Goal: Task Accomplishment & Management: Complete application form

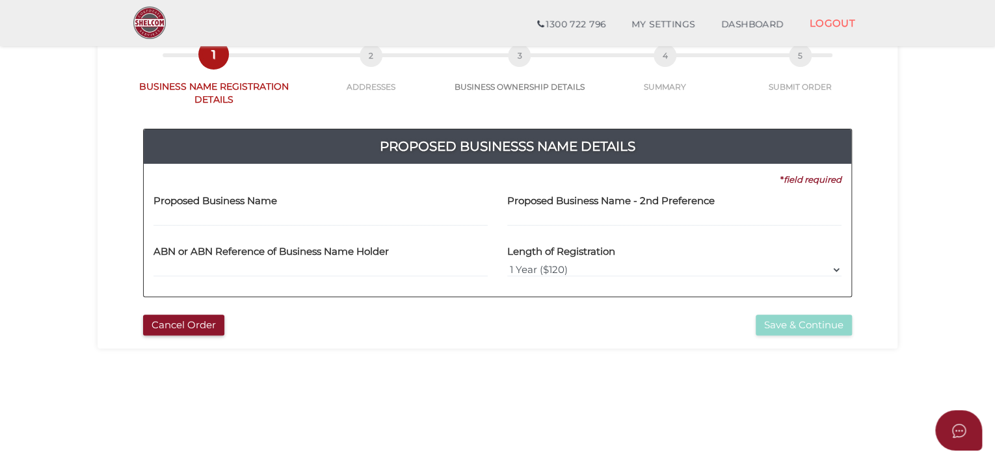
scroll to position [108, 0]
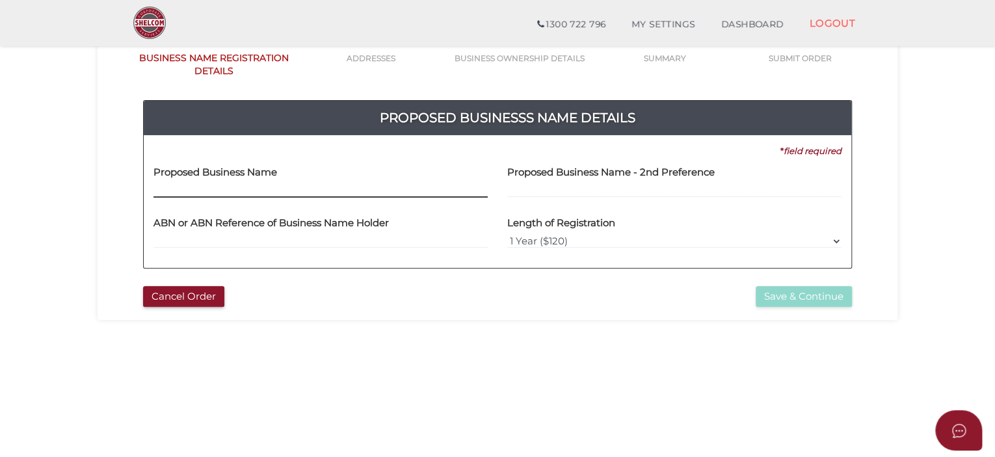
paste input "Orrong Authorised Newsagency"
type input "Orrong Authorised Newsagency"
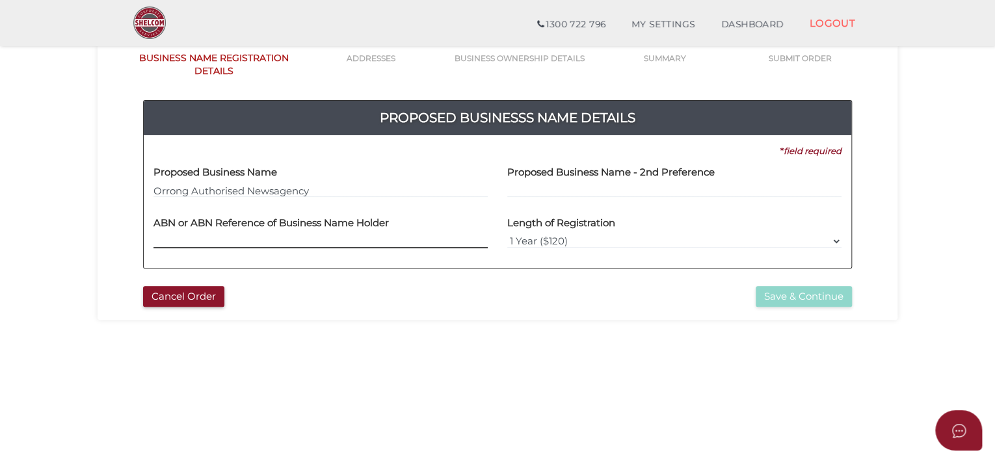
click at [252, 239] on input "text" at bounding box center [320, 241] width 334 height 14
paste input "75 657 566 840"
type input "75 657 566 840"
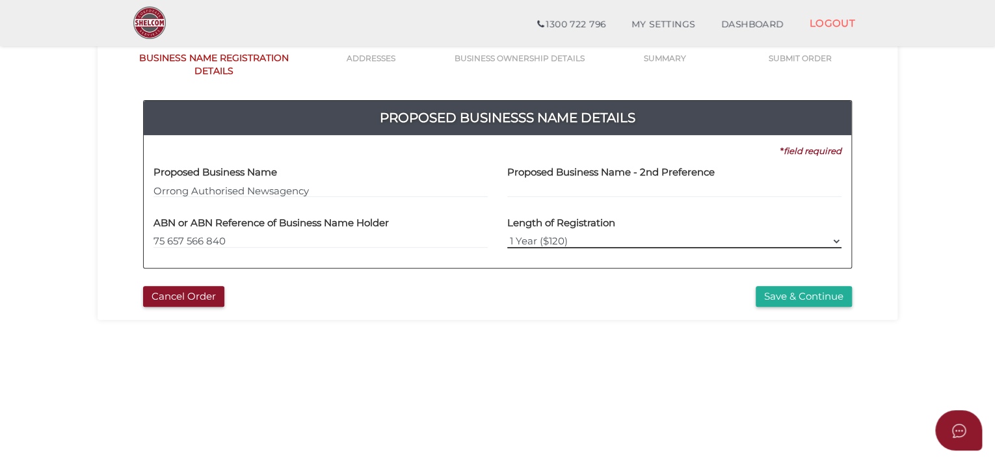
click at [785, 239] on select "1 Year ($120) 3 Years ($175)" at bounding box center [674, 241] width 334 height 14
select select "3"
click at [507, 234] on select "1 Year ($120) 3 Years ($175)" at bounding box center [674, 241] width 334 height 14
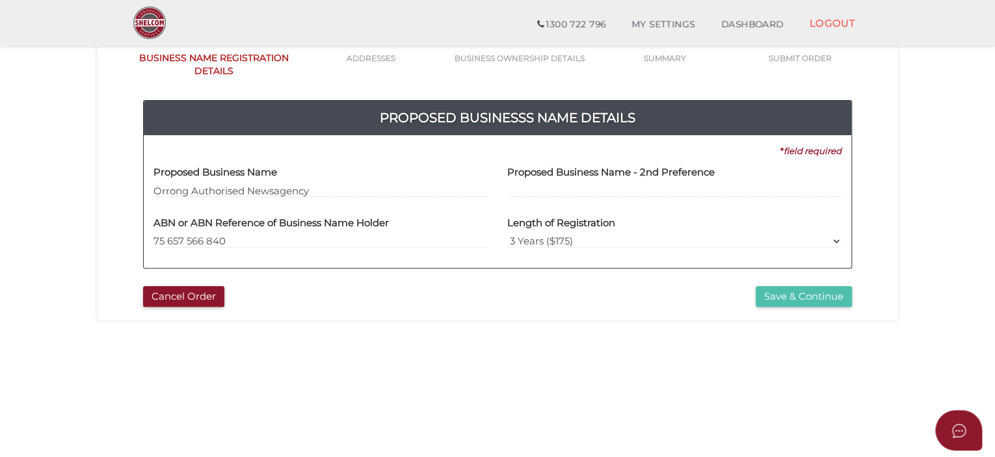
click at [791, 296] on button "Save & Continue" at bounding box center [803, 296] width 96 height 21
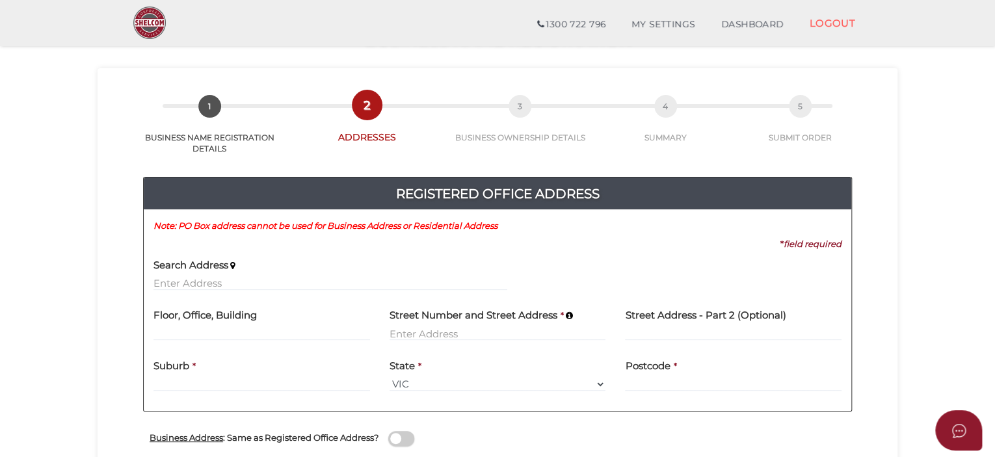
scroll to position [65, 0]
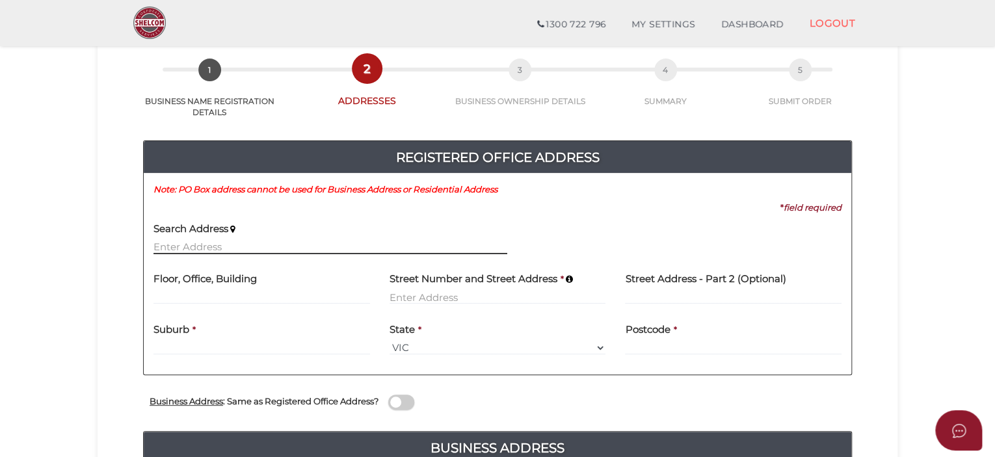
paste input "16 KINGSLEY PARADE , CARNEGIE VIC 3163"
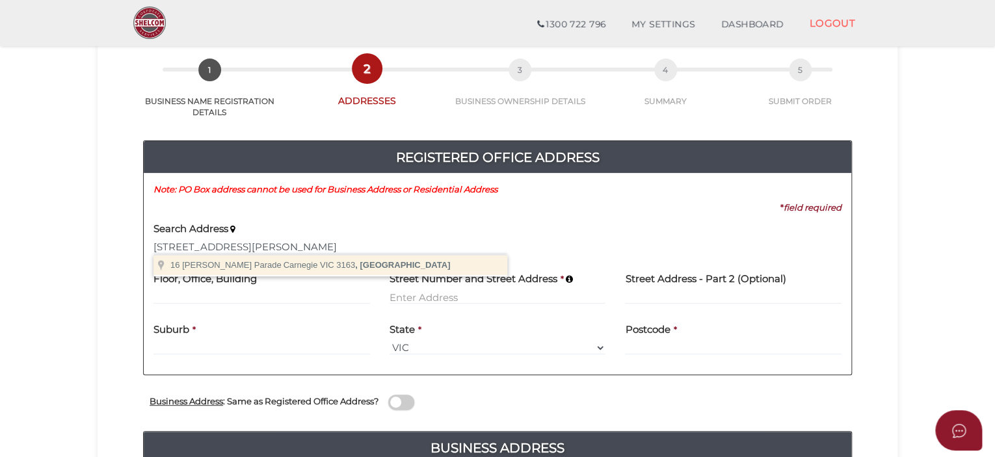
type input "16 Kingsley Parade, Carnegie VIC 3163, Australia"
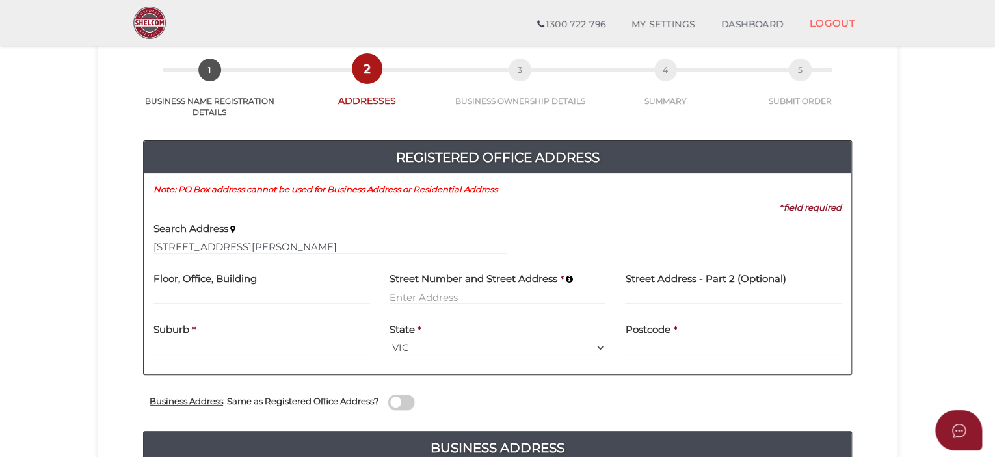
type input "[STREET_ADDRESS][PERSON_NAME]"
type input "Carnegie"
select select "VIC"
type input "3163"
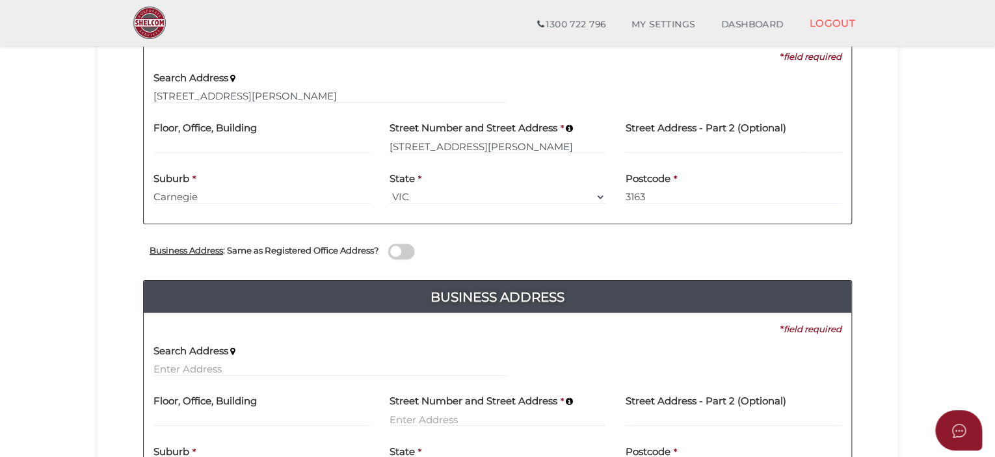
scroll to position [281, 0]
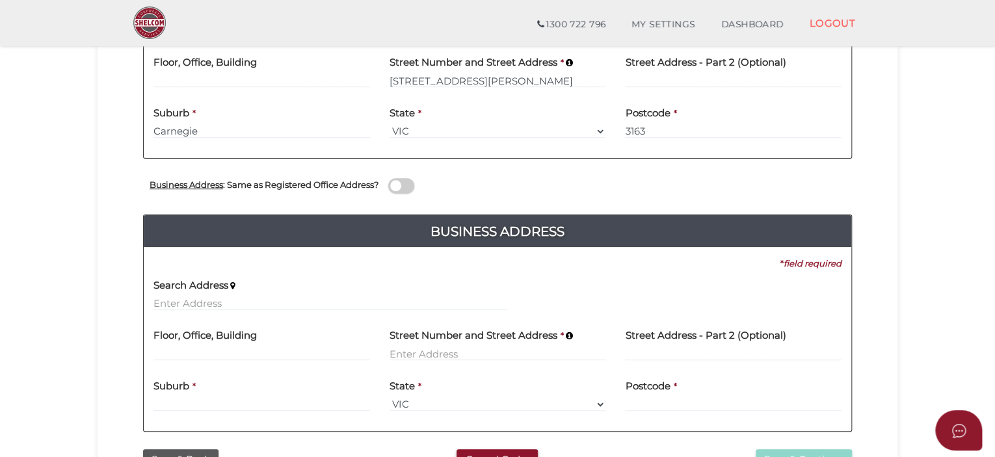
click at [866, 170] on div "Registered Office Address Note: PO Box address cannot be used for Business Addr…" at bounding box center [497, 172] width 780 height 542
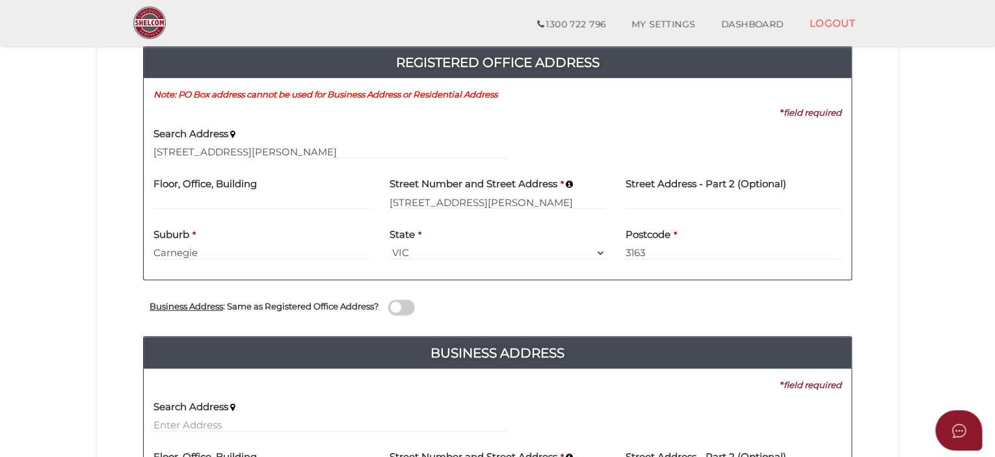
scroll to position [151, 0]
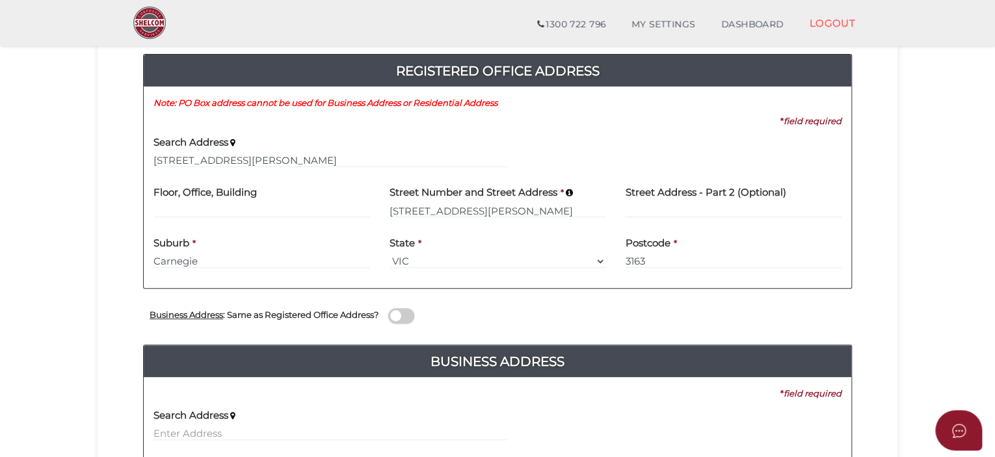
click at [884, 153] on div "Registered Office Address Note: PO Box address cannot be used for Business Addr…" at bounding box center [497, 302] width 780 height 542
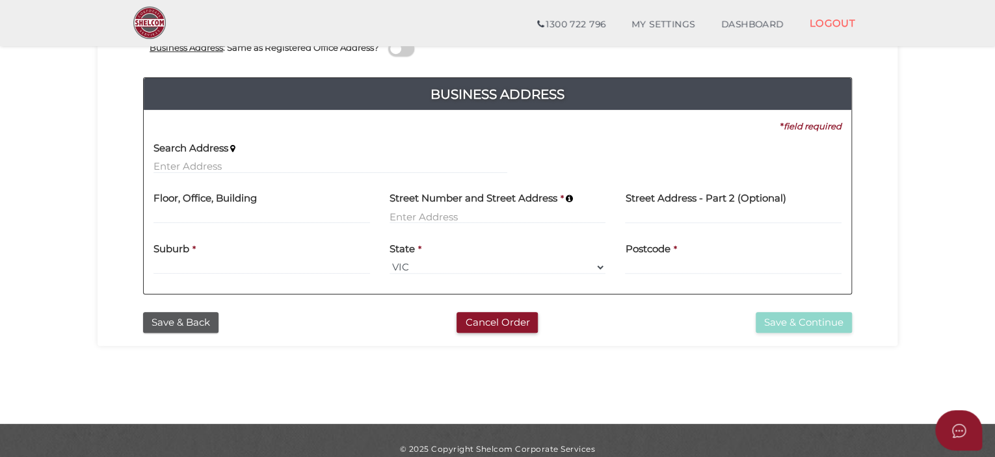
scroll to position [435, 0]
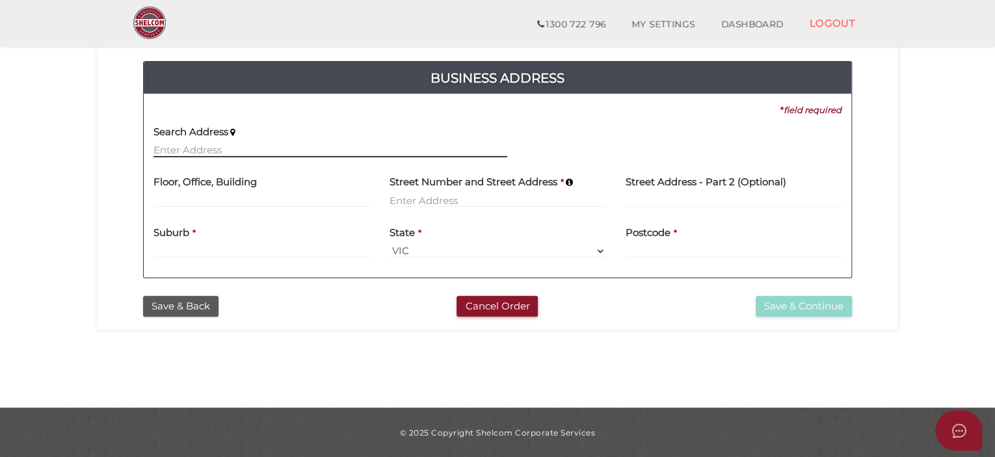
paste input "350 Orrong Road"
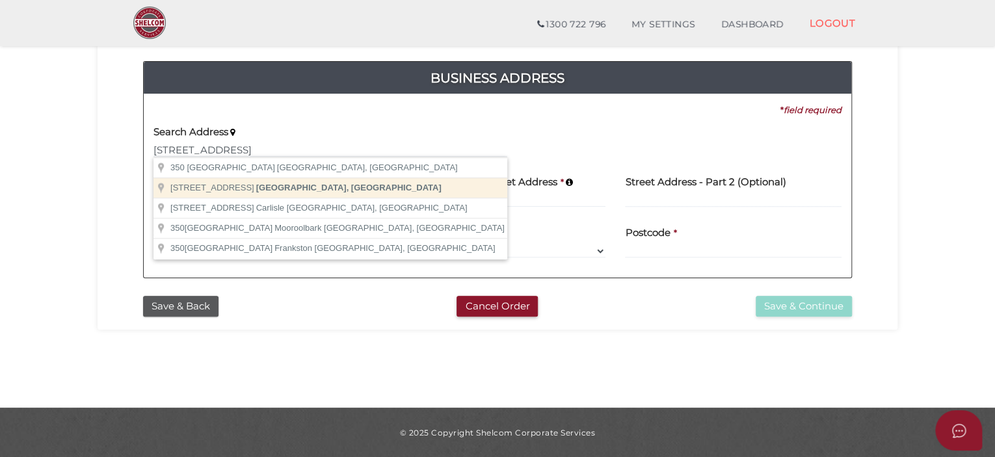
type input "350 Orrong Road, Caulfield North VIC, Australia"
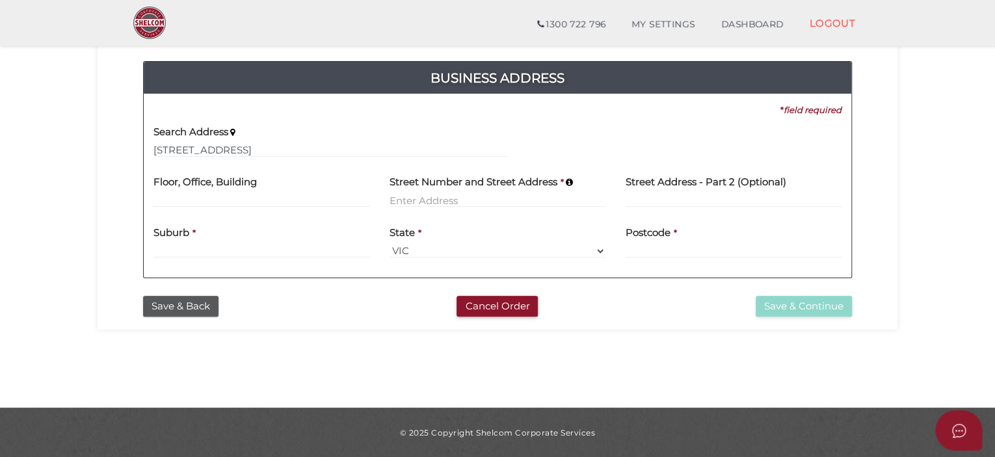
type input "350 Orrong Road"
type input "Caulfield North"
select select "VIC"
type input "3161"
click at [795, 300] on button "Save & Continue" at bounding box center [803, 306] width 96 height 21
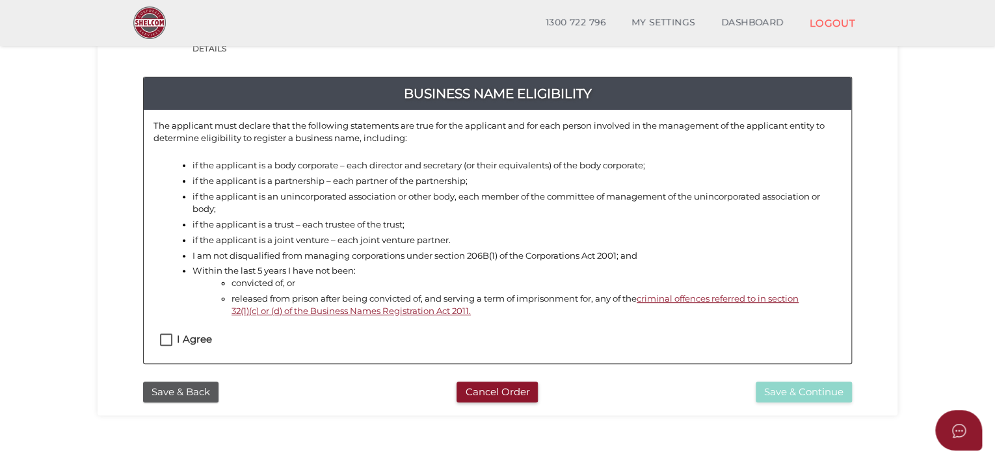
scroll to position [130, 0]
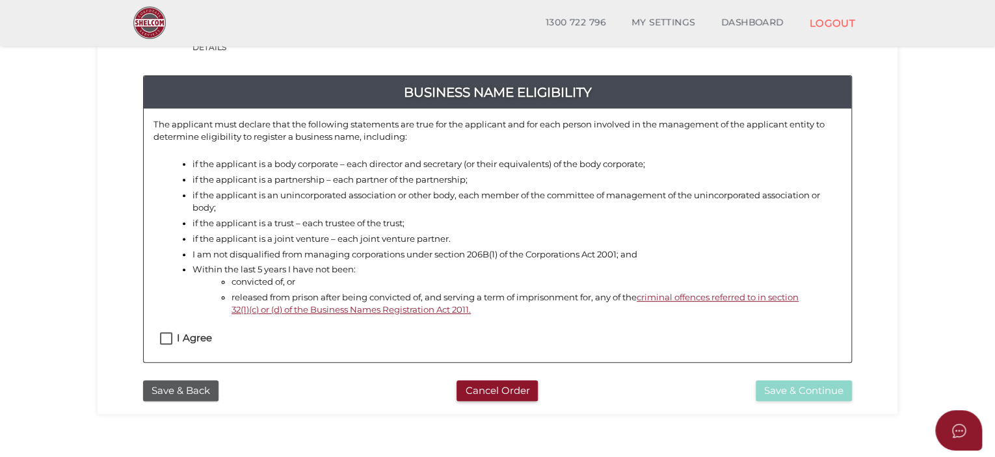
click at [164, 333] on label "I Agree" at bounding box center [186, 341] width 52 height 16
checkbox input "true"
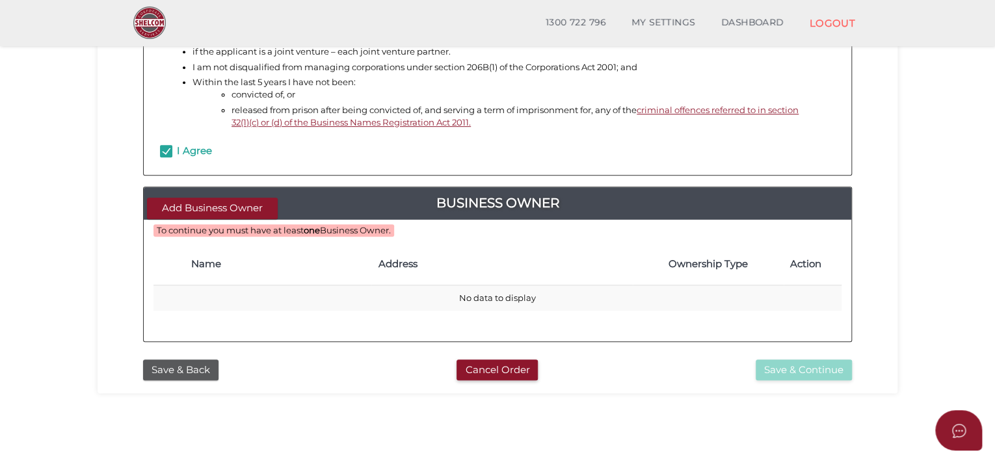
scroll to position [325, 0]
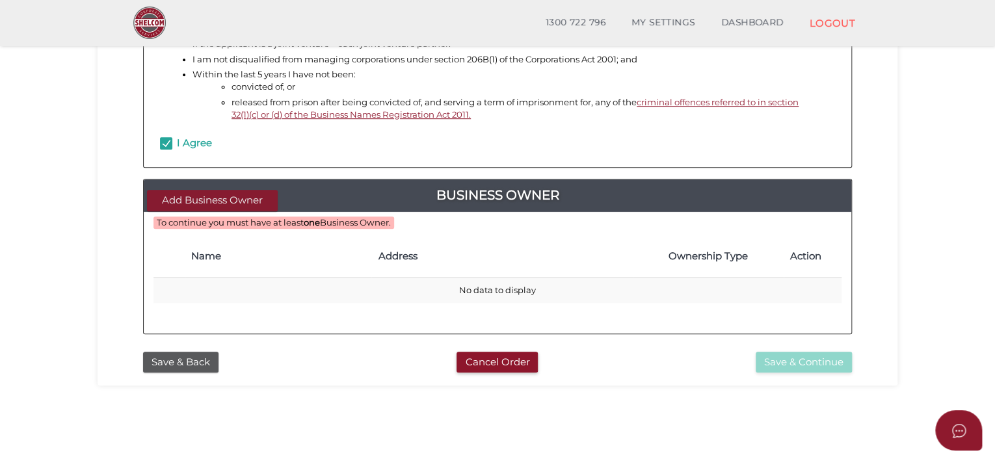
click at [247, 197] on button "Add Business Owner" at bounding box center [212, 200] width 131 height 21
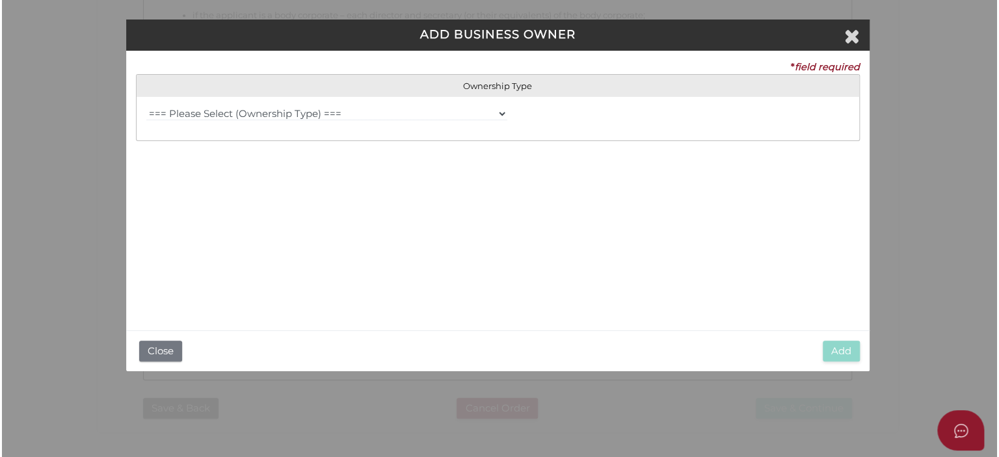
scroll to position [0, 0]
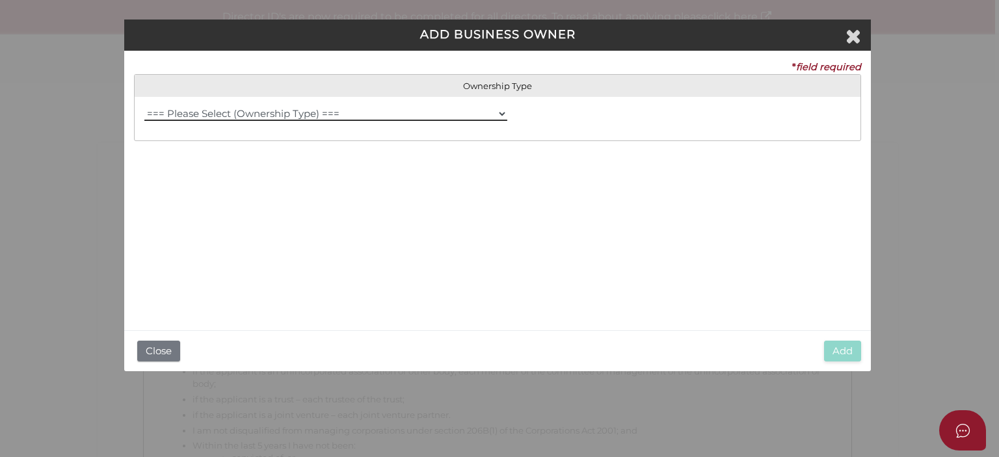
click at [503, 112] on select "=== Please Select (Ownership Type) === Individual Company Trust - Individual Tr…" at bounding box center [325, 114] width 363 height 14
select select "Trust - Company"
click at [144, 107] on select "=== Please Select (Ownership Type) === Individual Company Trust - Individual Tr…" at bounding box center [325, 114] width 363 height 14
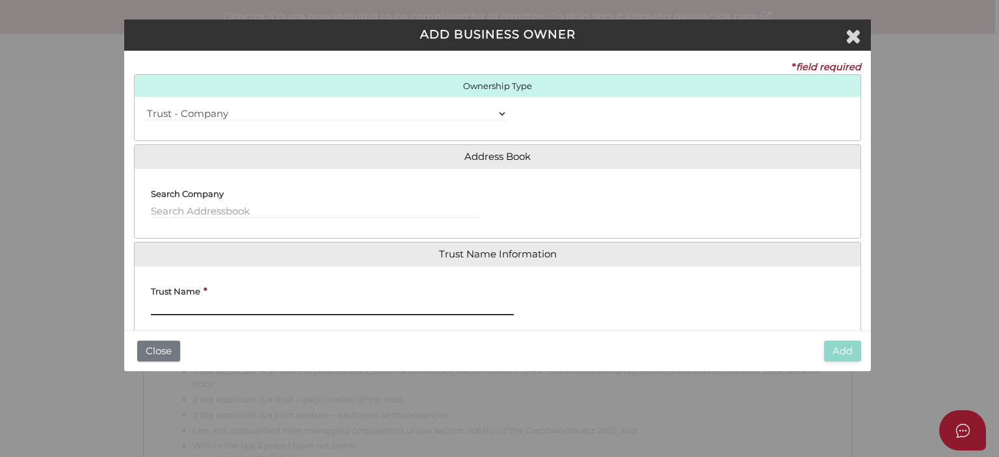
click at [275, 305] on input "Trust Name" at bounding box center [332, 308] width 363 height 14
paste input "Under the Tree Family Trust"
type input "Under the Tree Family Trust"
click at [704, 310] on div "Trust Name * Under the Tree Family Trust" at bounding box center [498, 300] width 726 height 49
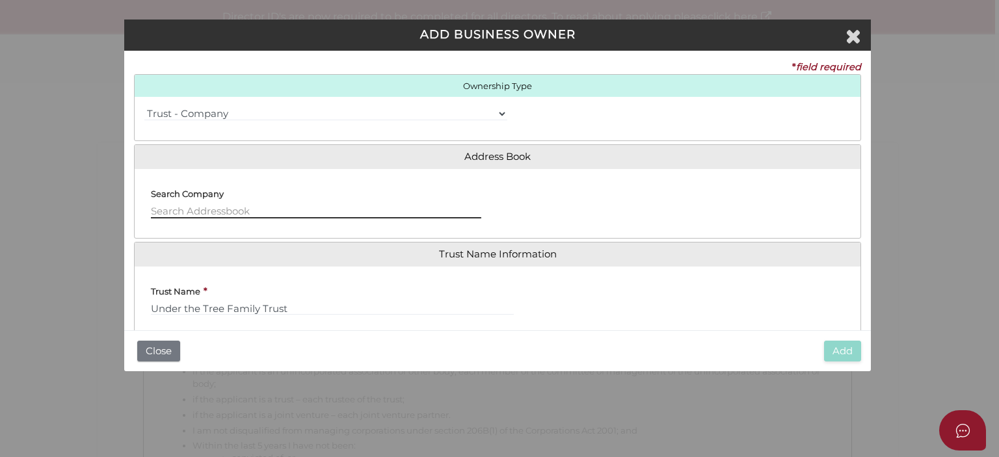
click at [206, 213] on input "text" at bounding box center [316, 211] width 330 height 14
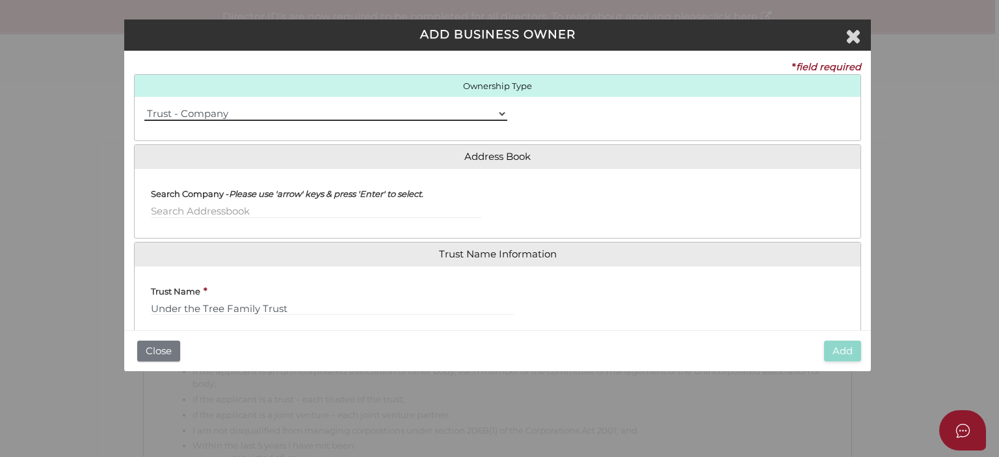
click at [501, 111] on select "=== Please Select (Ownership Type) === Individual Company Trust - Individual Tr…" at bounding box center [325, 114] width 363 height 14
click at [144, 107] on select "=== Please Select (Ownership Type) === Individual Company Trust - Individual Tr…" at bounding box center [325, 114] width 363 height 14
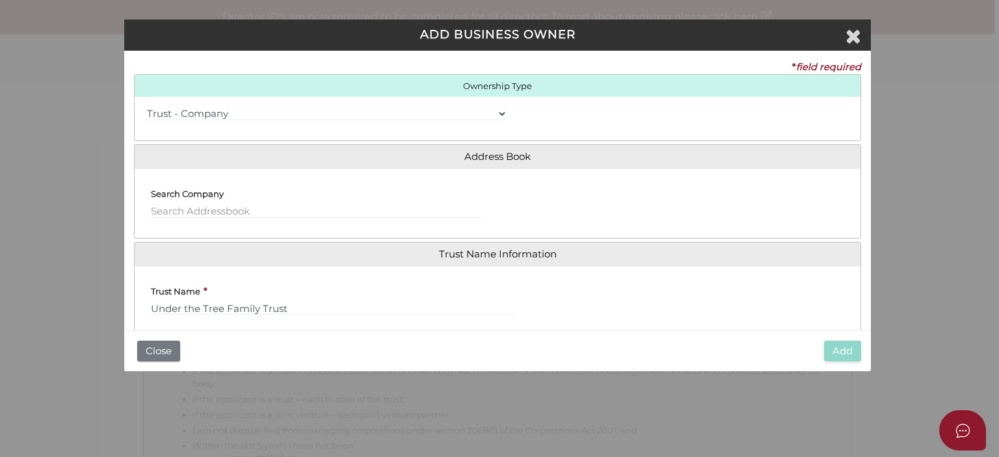
click at [593, 206] on div at bounding box center [678, 203] width 363 height 49
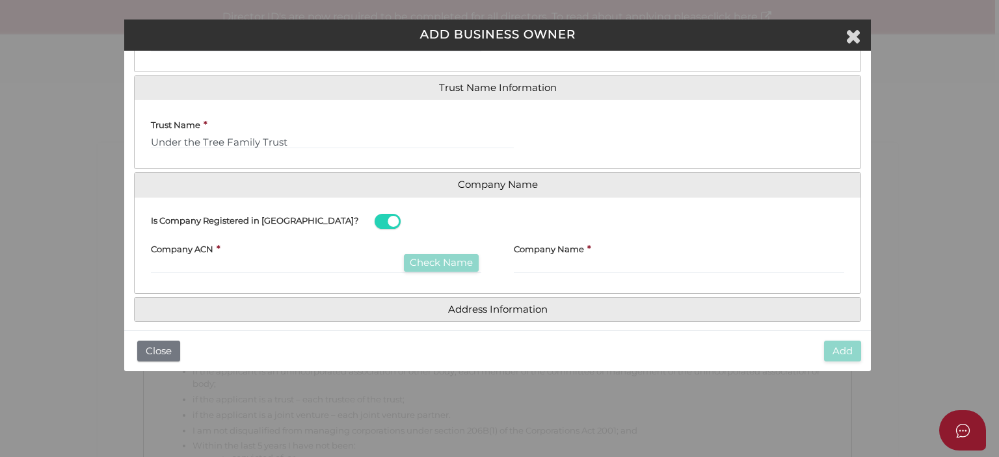
scroll to position [177, 0]
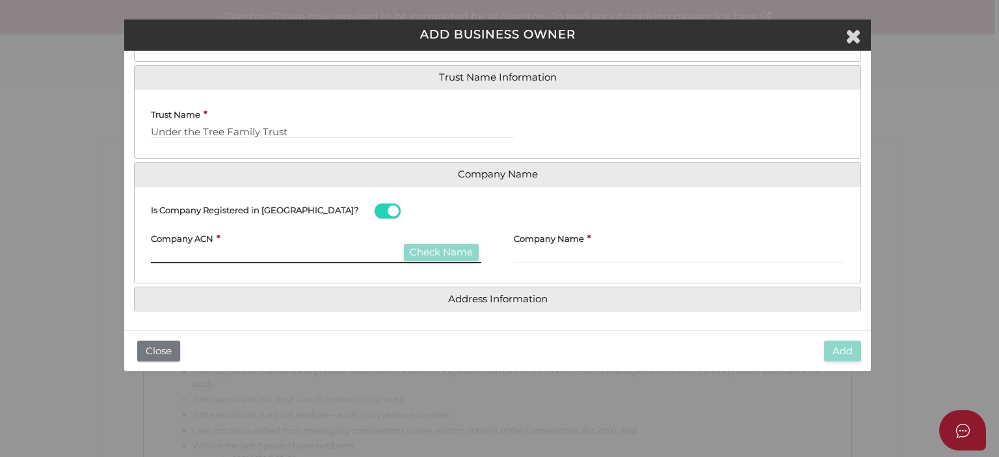
click at [251, 251] on input "text" at bounding box center [316, 256] width 330 height 14
paste input "646465947"
type input "646465947"
click at [355, 252] on input "646465947" at bounding box center [316, 256] width 330 height 14
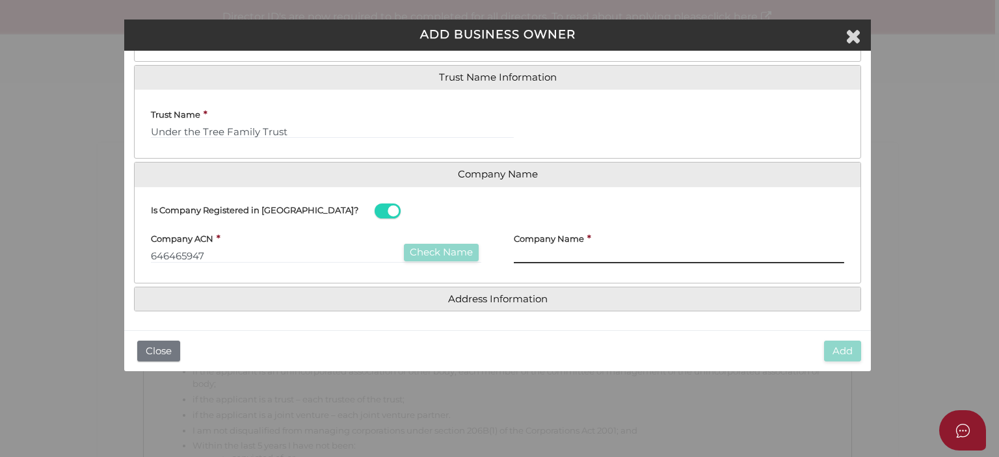
click at [517, 249] on input "text" at bounding box center [679, 256] width 330 height 14
paste input "Runtone Pty Ltd"
type input "Runtone Pty Ltd"
click at [657, 213] on div "Is Company Registered in [GEOGRAPHIC_DATA]?" at bounding box center [498, 210] width 726 height 27
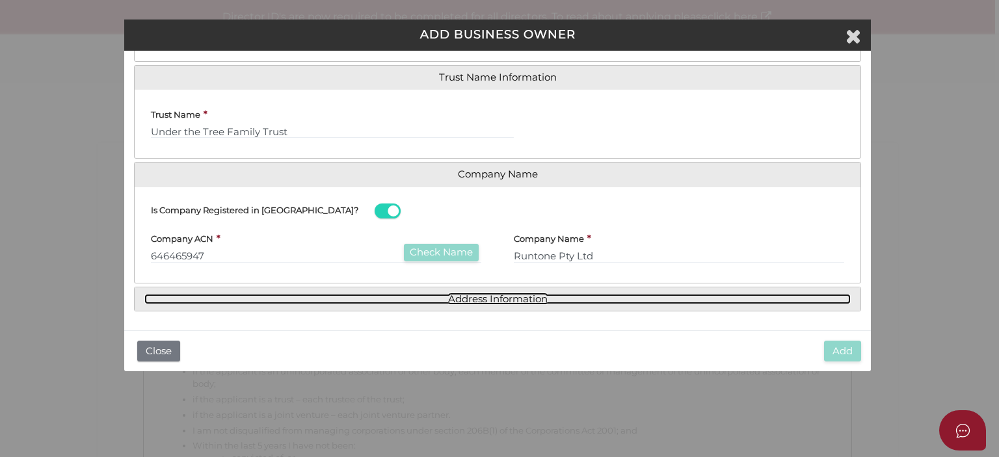
click at [476, 294] on link "Address Information" at bounding box center [497, 299] width 706 height 11
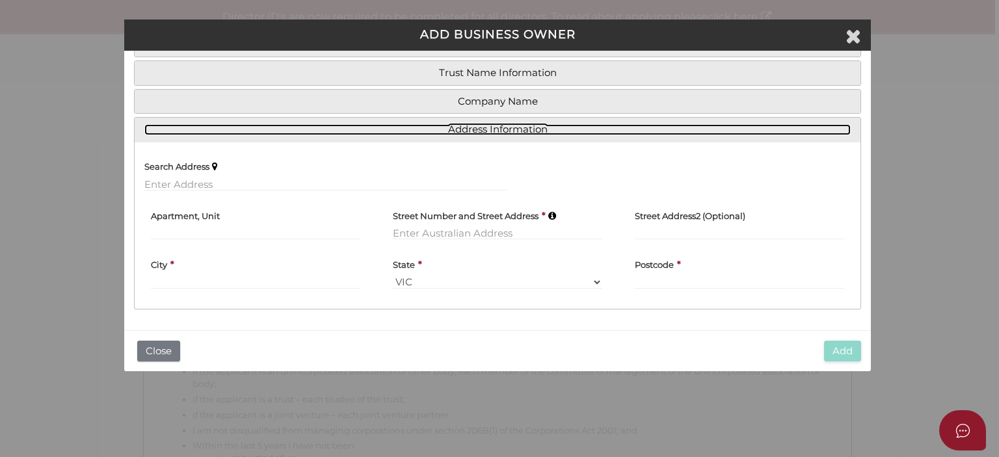
scroll to position [110, 0]
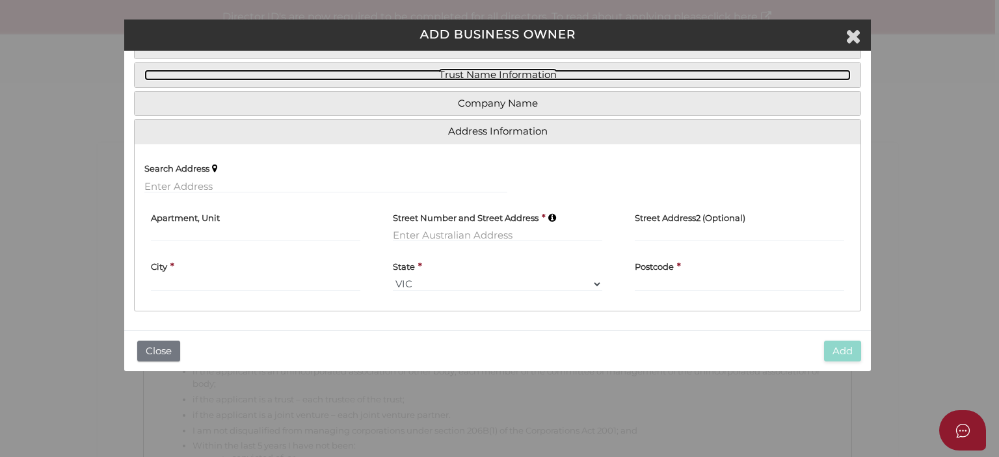
click at [517, 75] on link "Trust Name Information" at bounding box center [497, 75] width 706 height 11
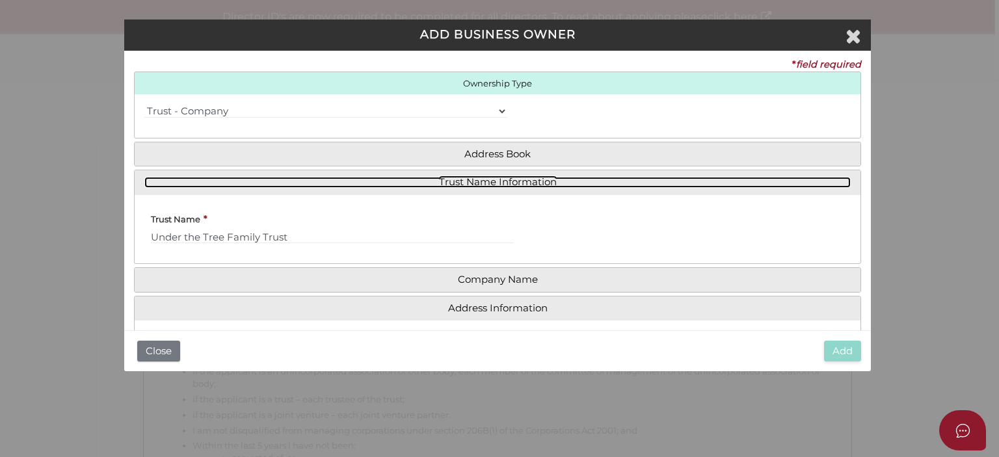
scroll to position [0, 0]
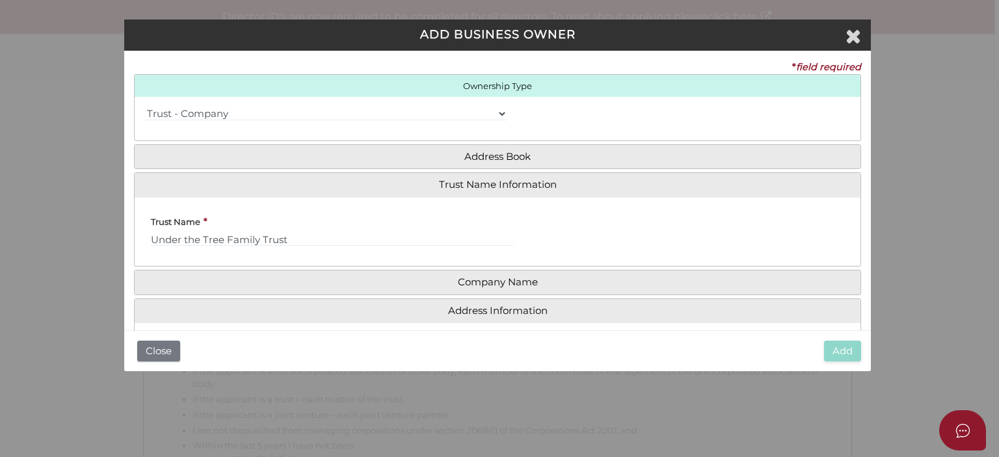
click at [514, 83] on h4 "Ownership Type" at bounding box center [498, 86] width 726 height 22
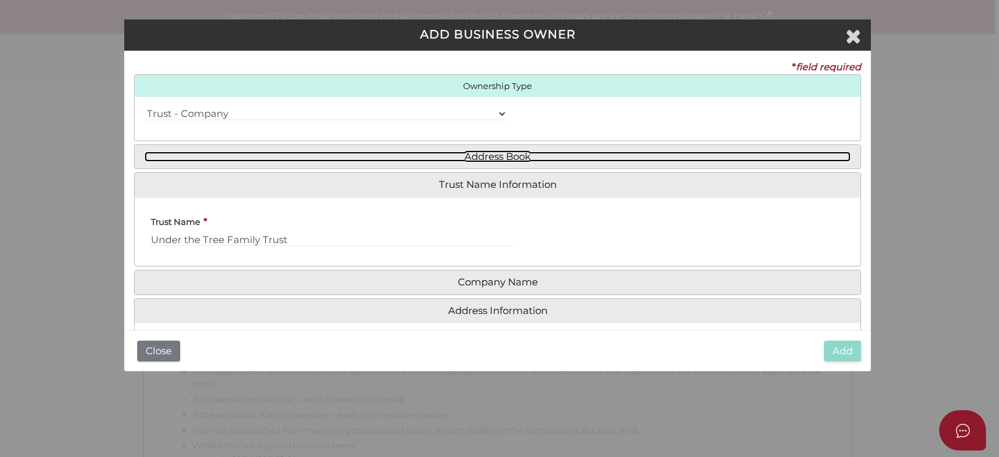
click at [504, 151] on link "Address Book" at bounding box center [497, 156] width 706 height 11
click at [510, 159] on link "Address Book" at bounding box center [497, 156] width 706 height 11
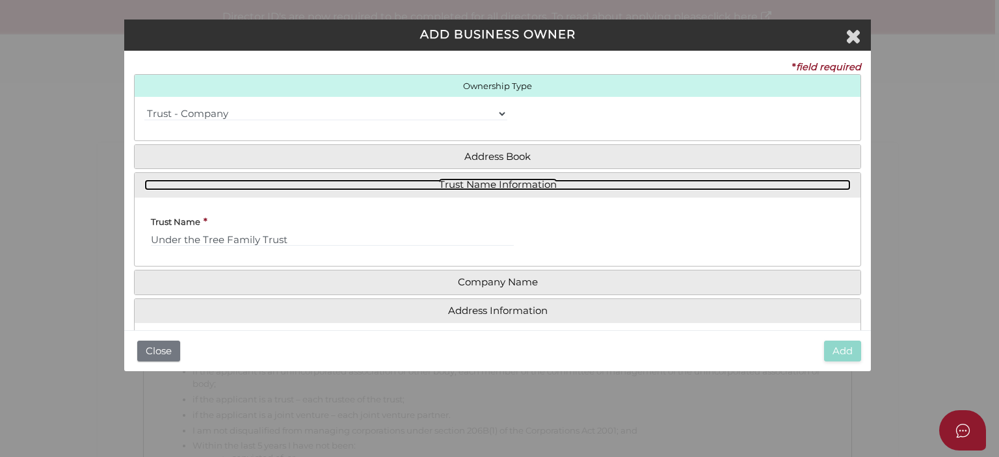
click at [526, 187] on link "Trust Name Information" at bounding box center [497, 184] width 706 height 11
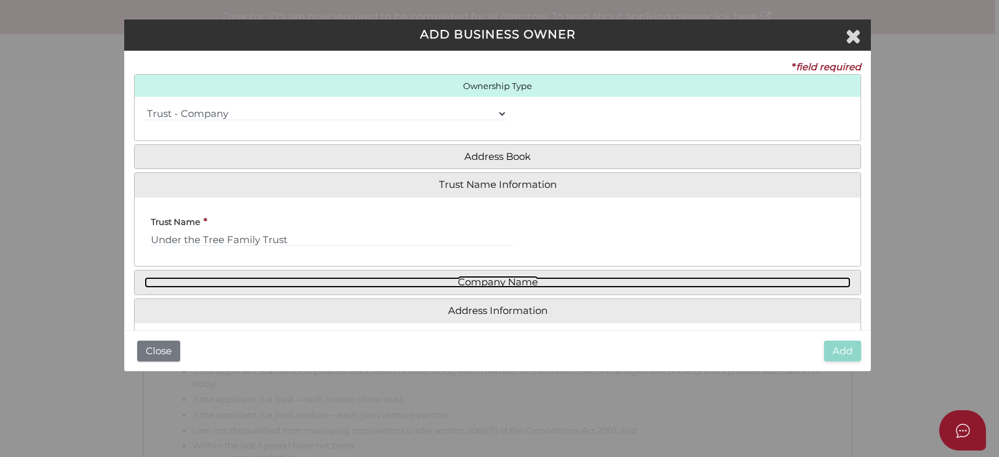
click at [508, 278] on link "Company Name" at bounding box center [497, 282] width 706 height 11
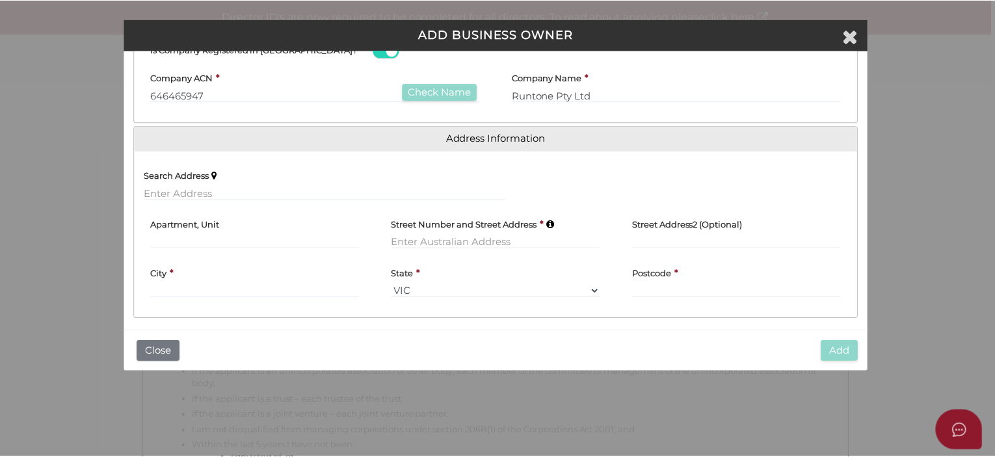
scroll to position [275, 0]
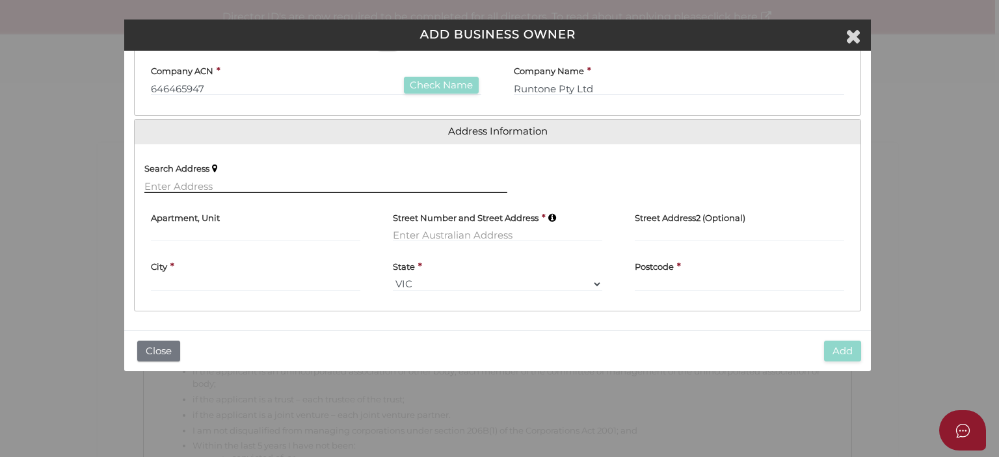
click at [192, 179] on input "text" at bounding box center [325, 186] width 363 height 14
paste input "16 Kingsley Parade"
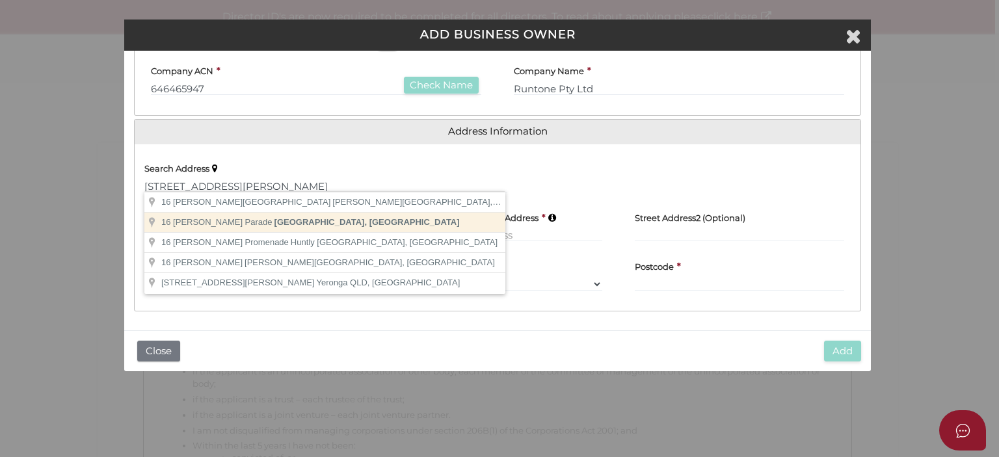
type input "16 Kingsley Parade, Carnegie VIC, Australia"
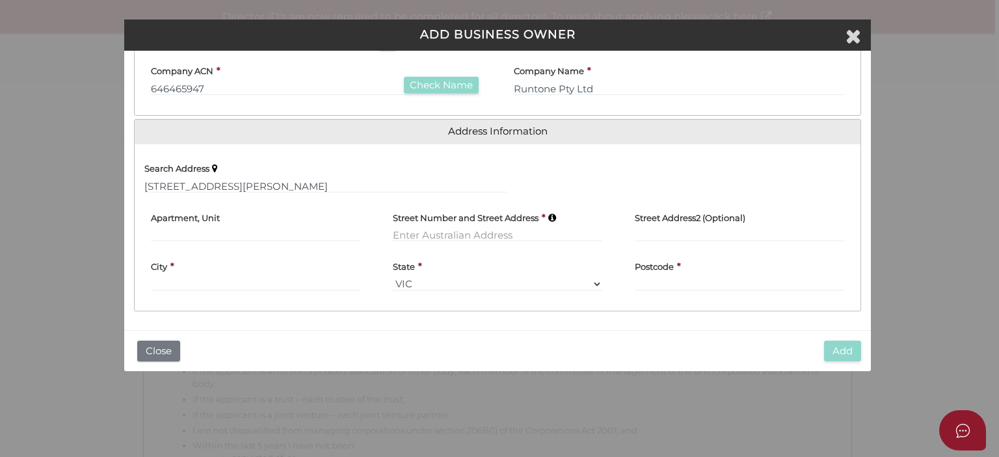
type input "16 Kingsley Parade"
type input "Carnegie"
select select "VIC"
type input "3163"
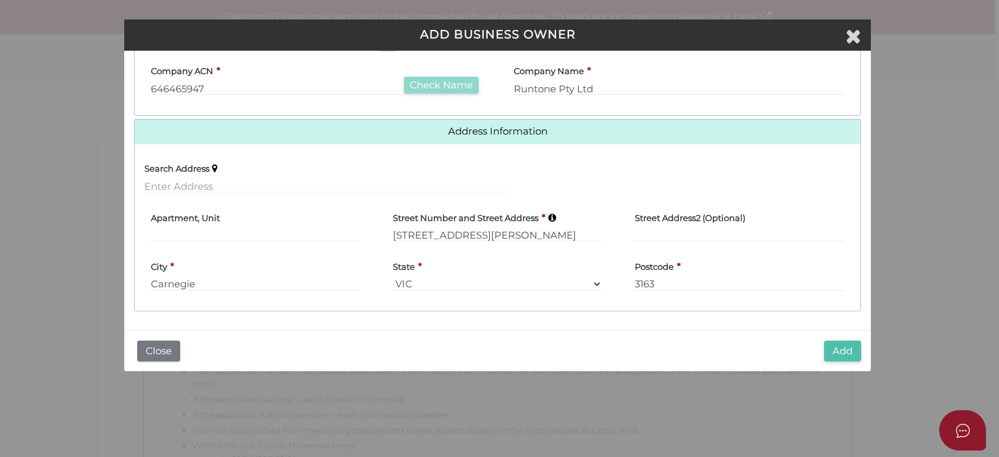
click at [845, 348] on button "Add" at bounding box center [842, 351] width 37 height 21
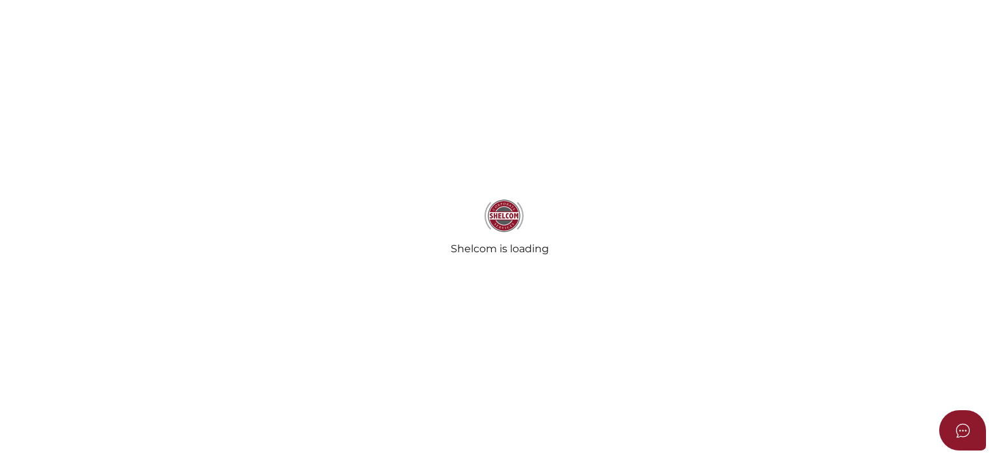
checkbox input "true"
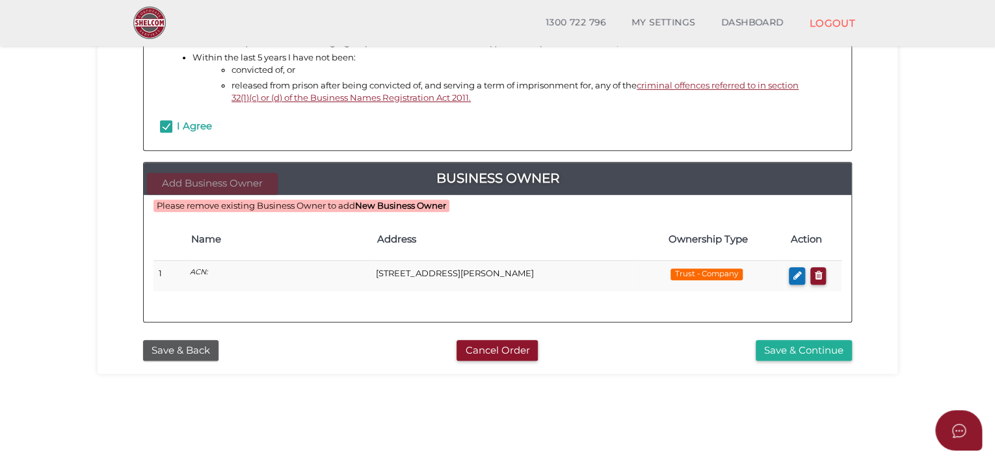
scroll to position [347, 0]
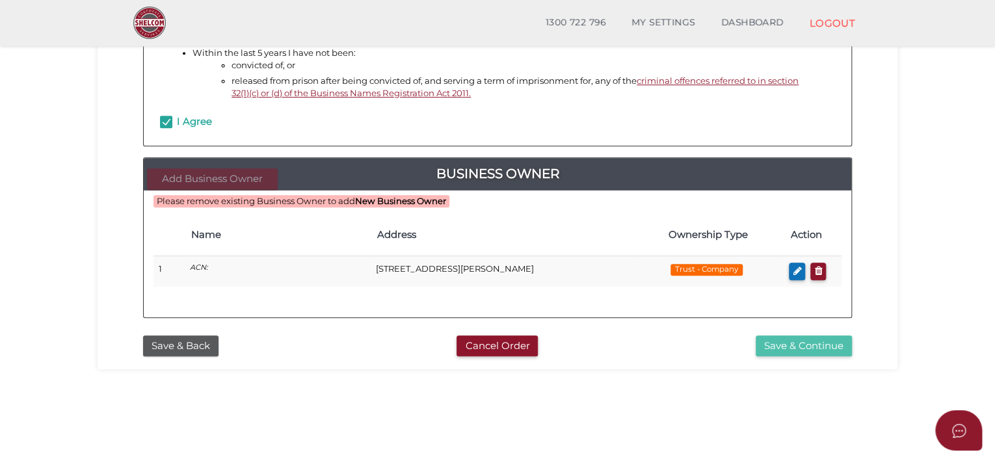
click at [813, 343] on button "Save & Continue" at bounding box center [803, 345] width 96 height 21
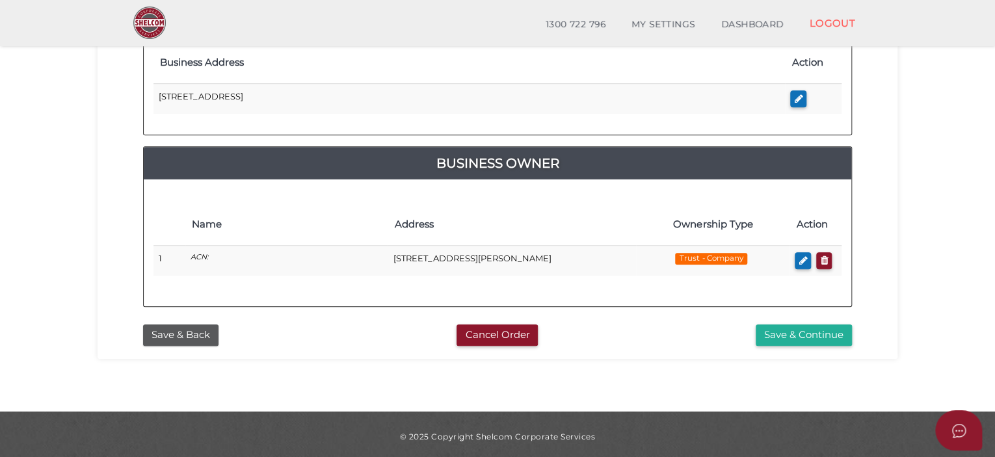
scroll to position [439, 0]
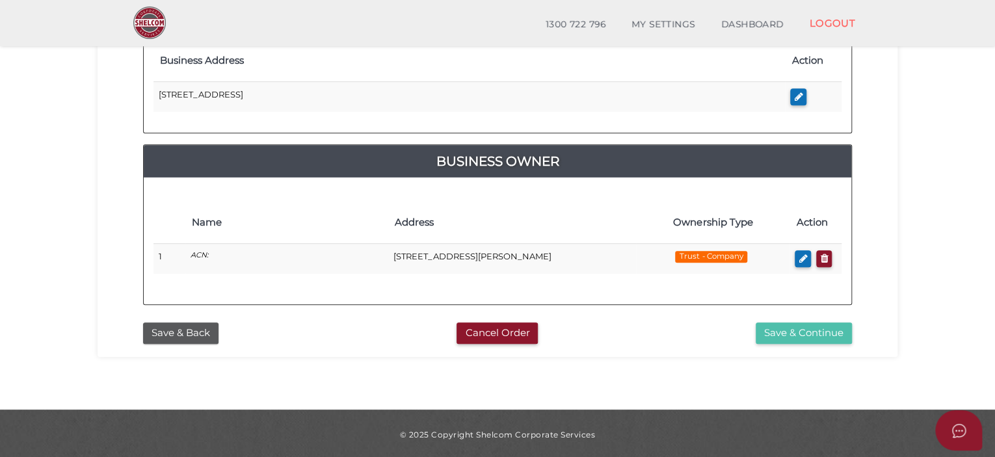
click at [788, 330] on button "Save & Continue" at bounding box center [803, 332] width 96 height 21
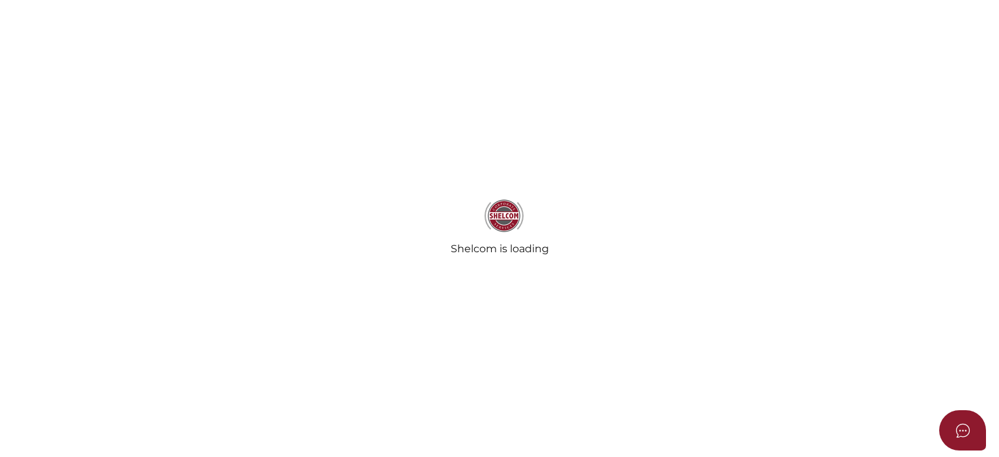
radio input "true"
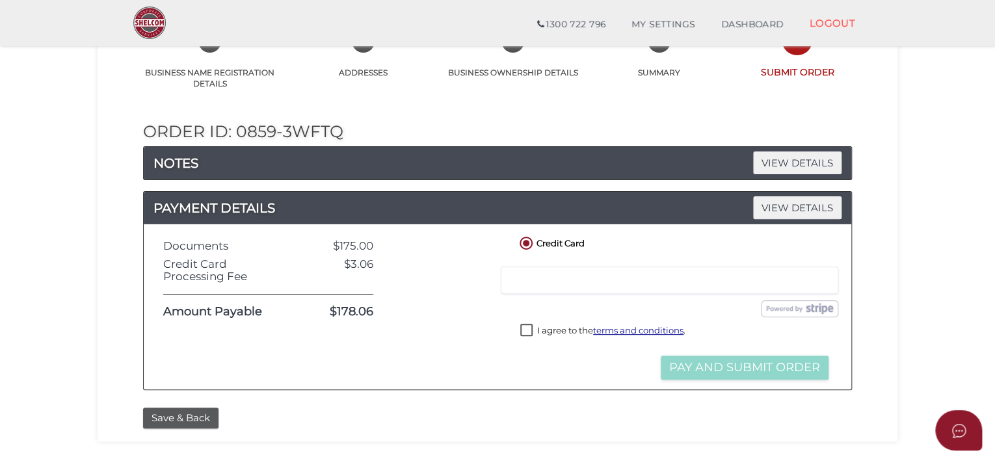
scroll to position [108, 0]
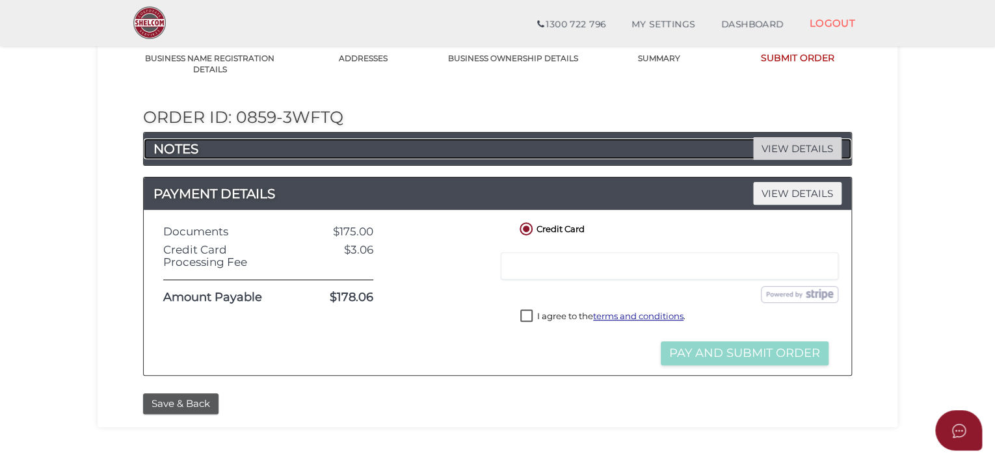
click at [778, 145] on span "VIEW DETAILS" at bounding box center [797, 148] width 88 height 23
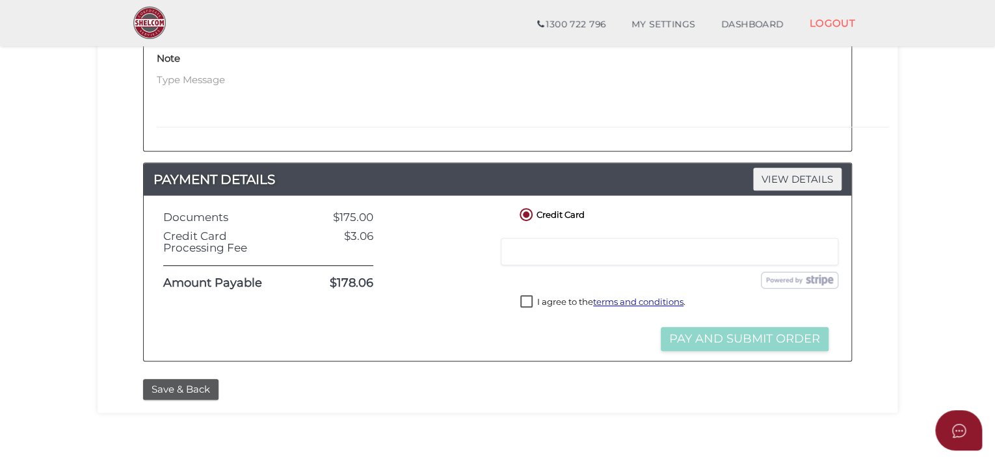
scroll to position [260, 0]
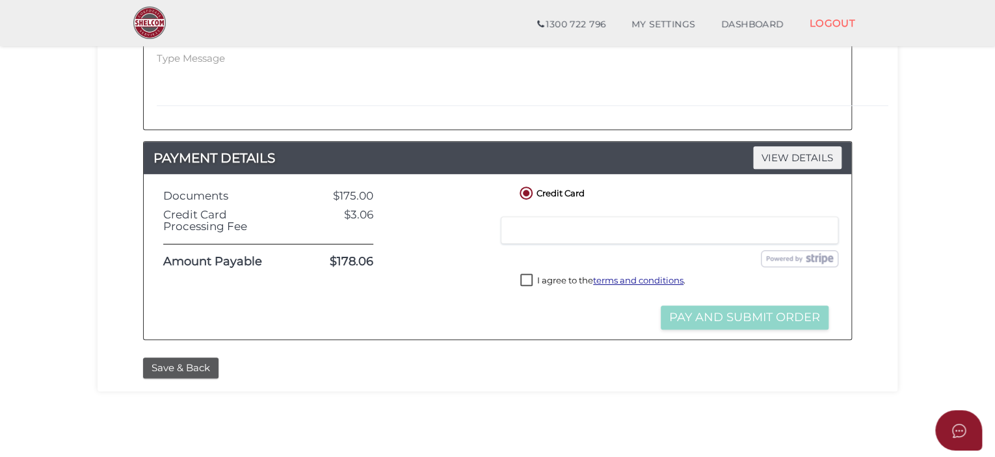
click at [523, 280] on label "I agree to the terms and conditions ." at bounding box center [602, 282] width 165 height 16
checkbox input "true"
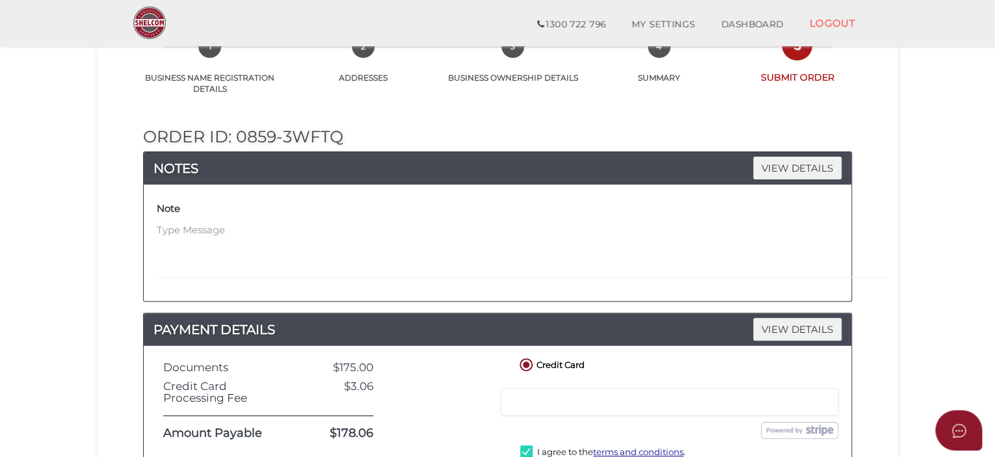
scroll to position [86, 0]
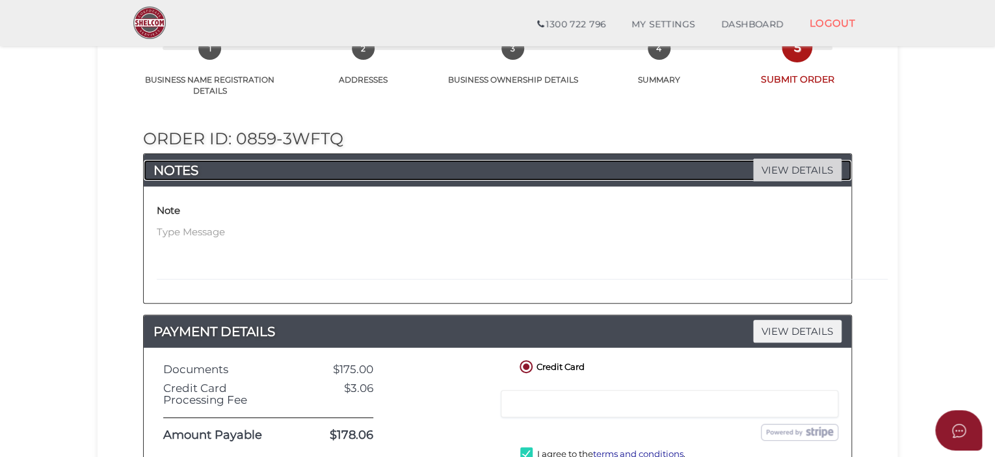
click at [767, 171] on span "VIEW DETAILS" at bounding box center [797, 170] width 88 height 23
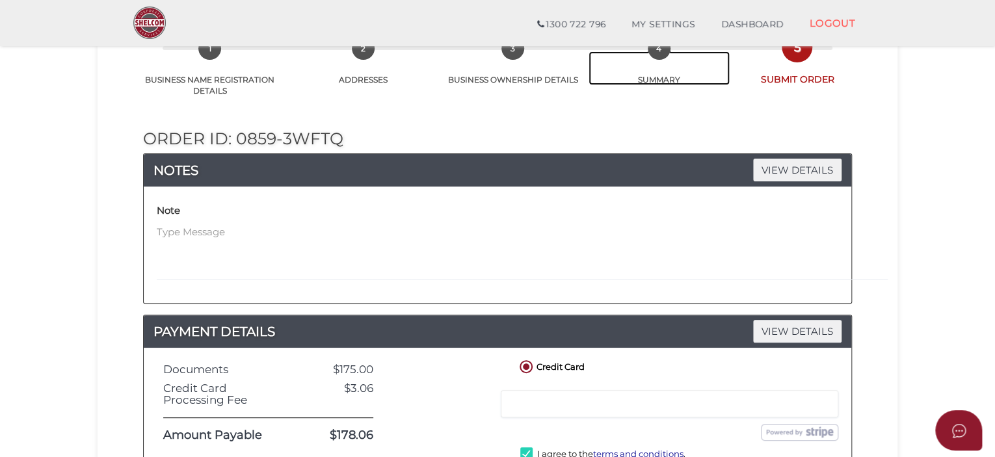
click at [661, 70] on link "4 SUMMARY" at bounding box center [658, 68] width 141 height 34
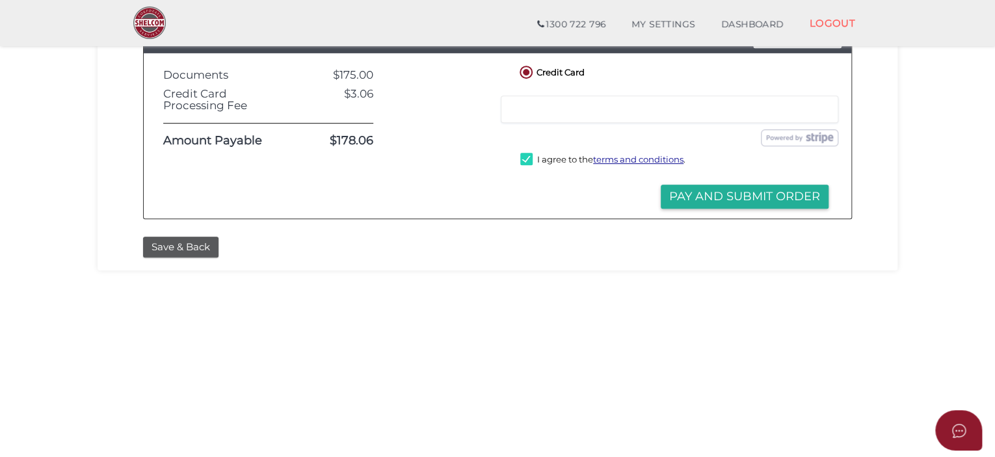
scroll to position [433, 0]
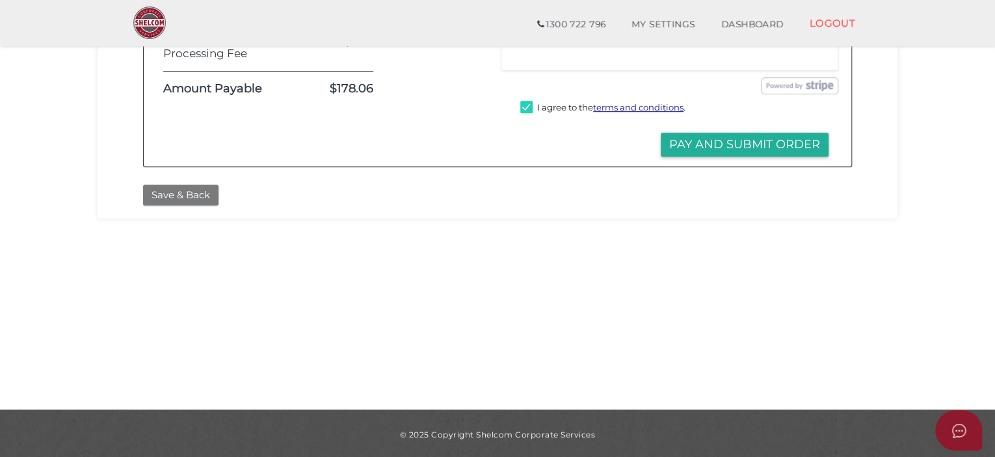
click at [191, 194] on button "Save & Back" at bounding box center [180, 195] width 75 height 21
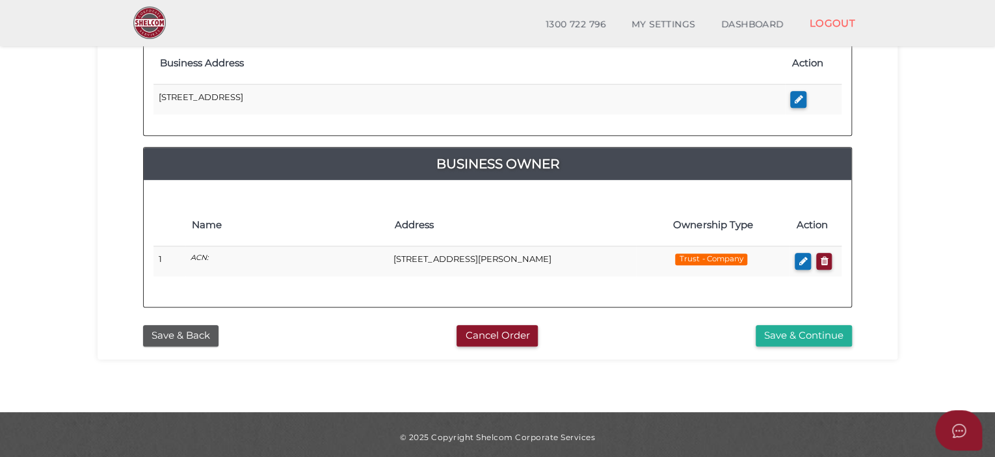
scroll to position [439, 0]
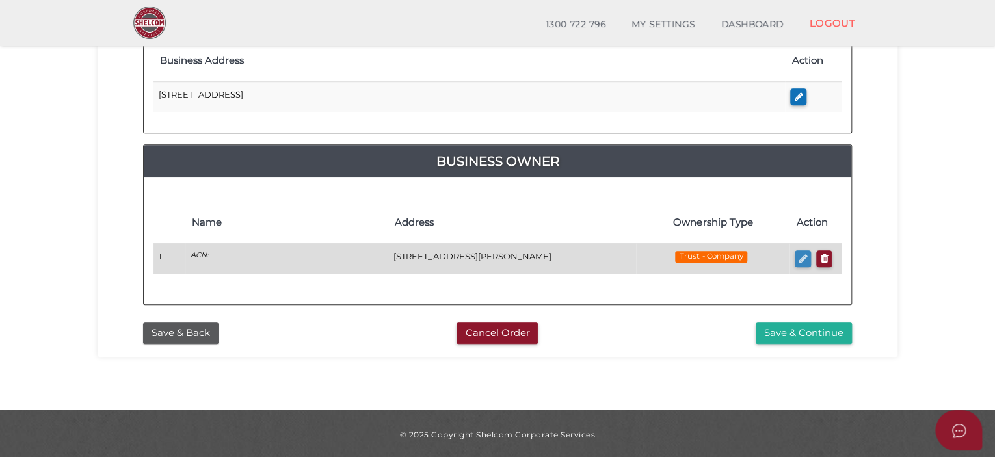
click at [798, 259] on icon "button" at bounding box center [802, 259] width 8 height 10
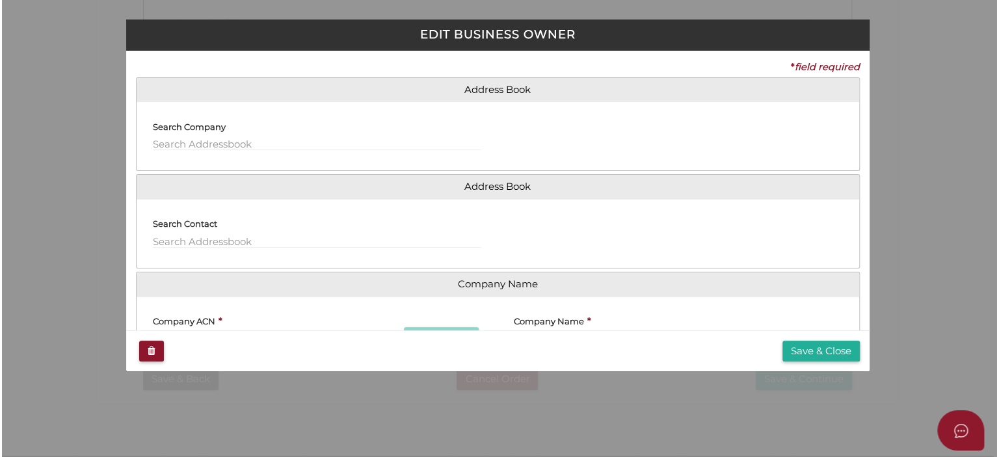
scroll to position [0, 0]
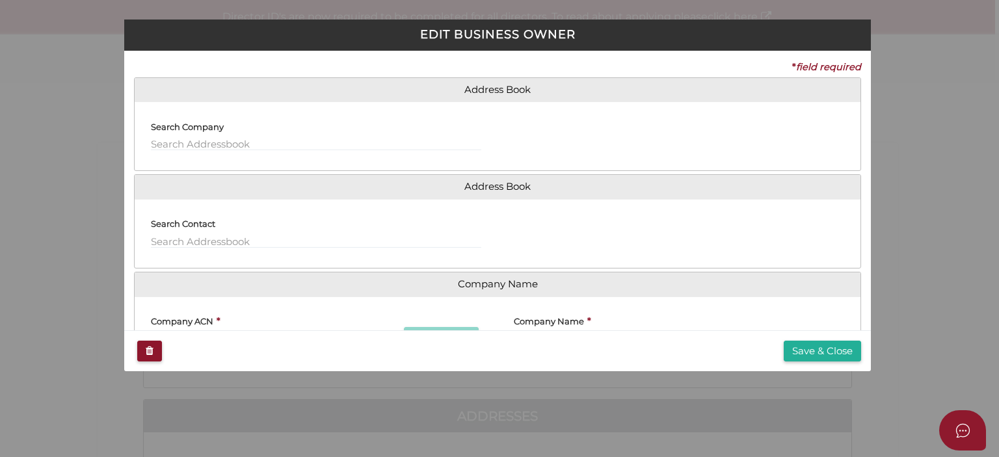
type input "Under The Tree Family Trust"
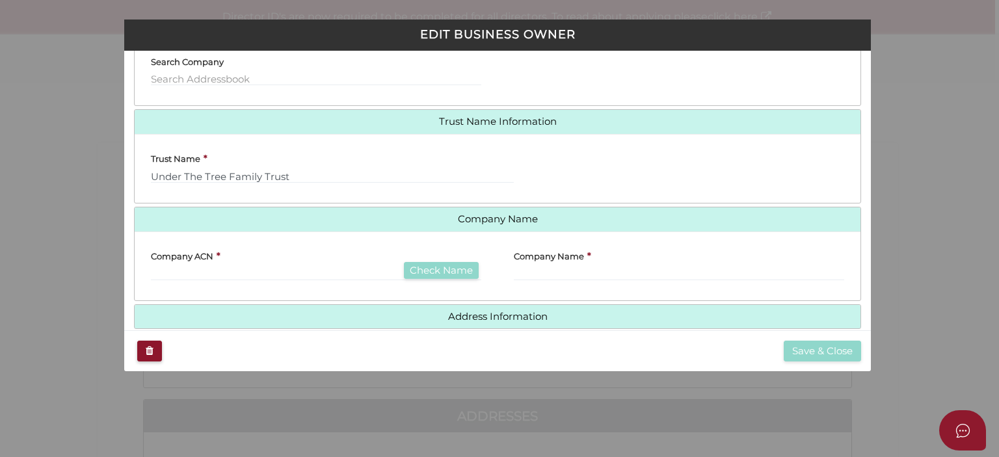
scroll to position [83, 0]
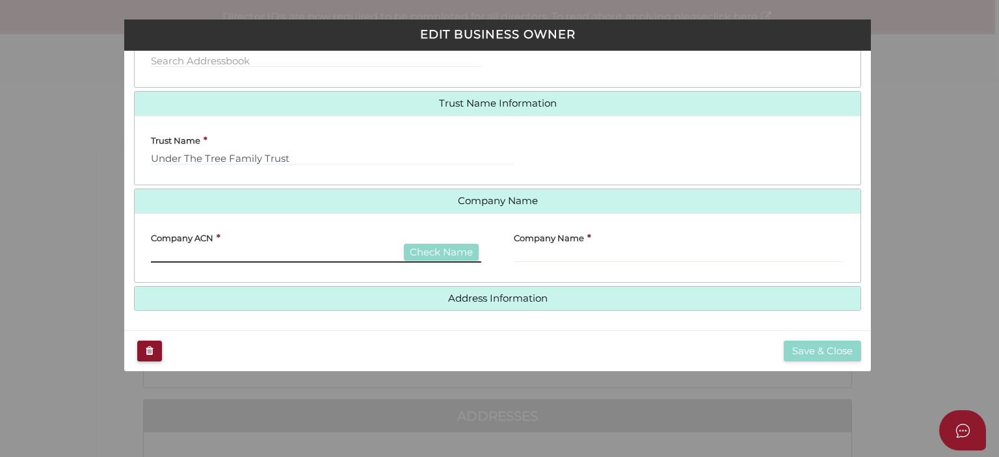
click at [332, 254] on input "text" at bounding box center [316, 255] width 330 height 14
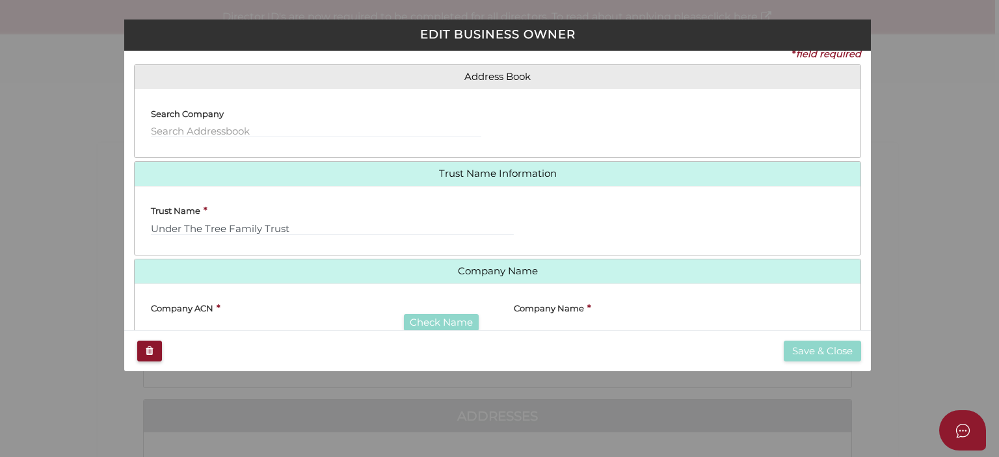
scroll to position [0, 0]
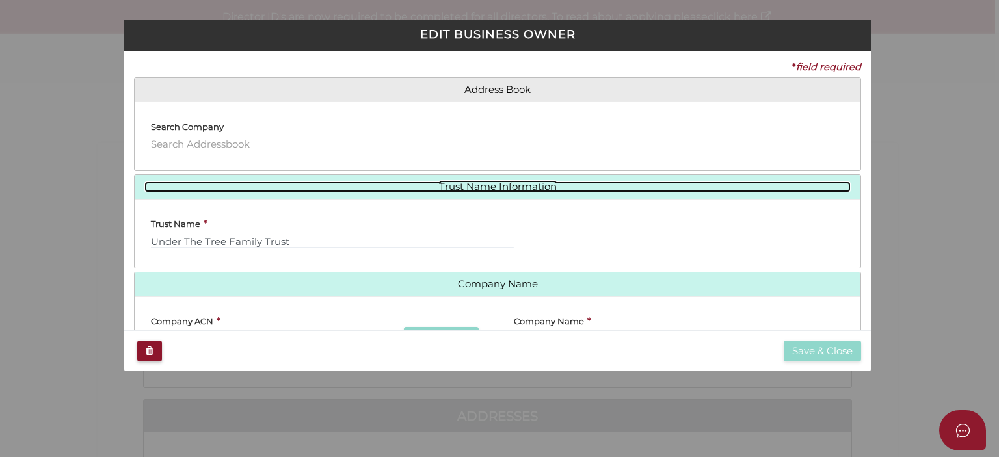
click at [528, 190] on link "Trust Name Information" at bounding box center [497, 186] width 706 height 11
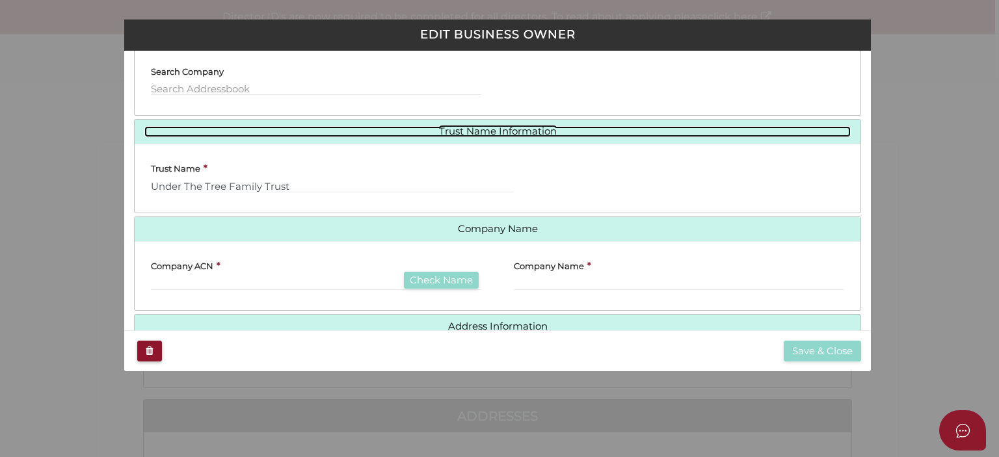
scroll to position [83, 0]
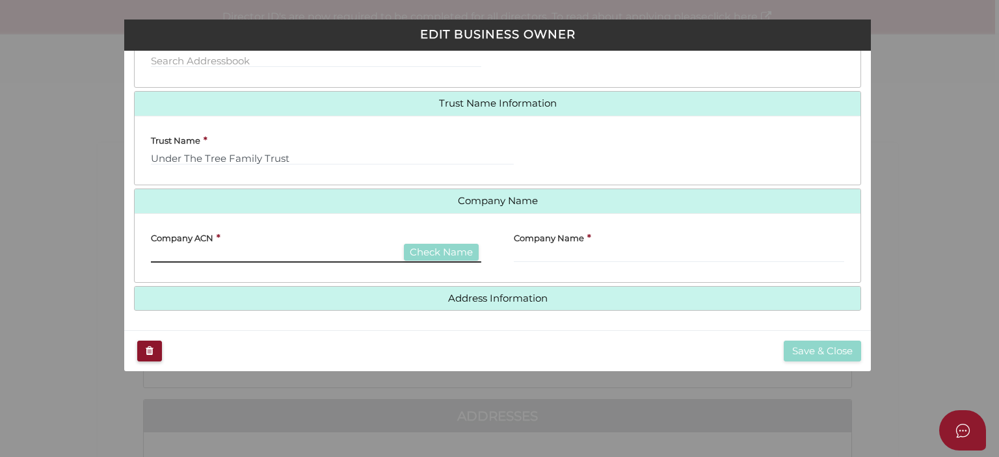
click at [303, 254] on input "text" at bounding box center [316, 255] width 330 height 14
paste input "646465947"
type input "646465947"
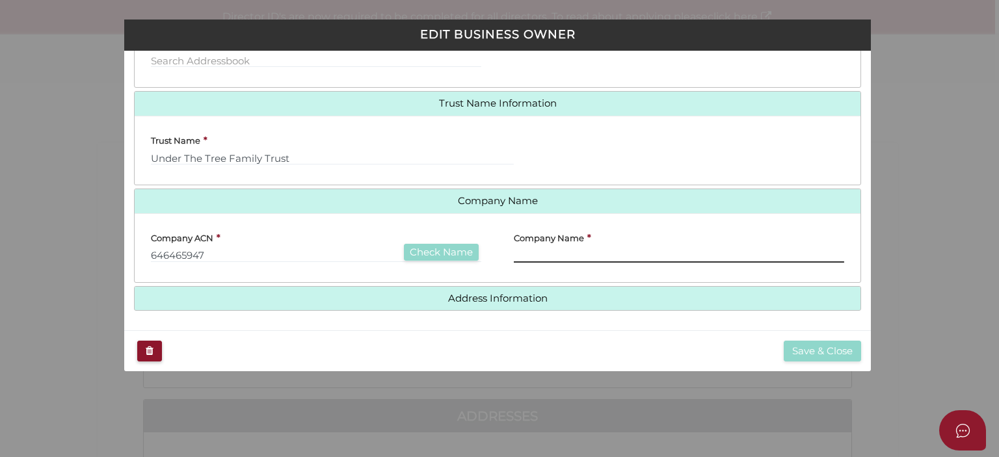
click at [542, 249] on input "text" at bounding box center [679, 255] width 330 height 14
paste input "Runtone Pty Ltd"
type input "Runtone Pty Ltd"
click at [797, 350] on button "Save & Close" at bounding box center [821, 351] width 77 height 21
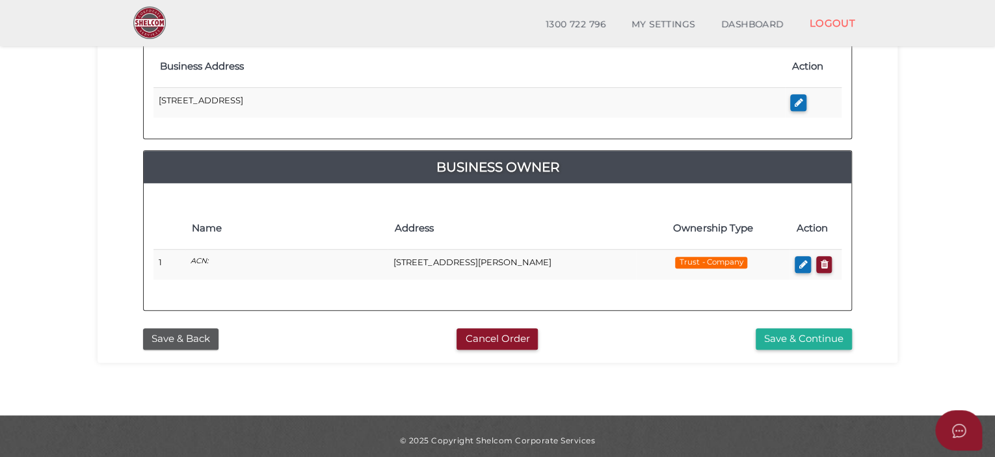
scroll to position [439, 0]
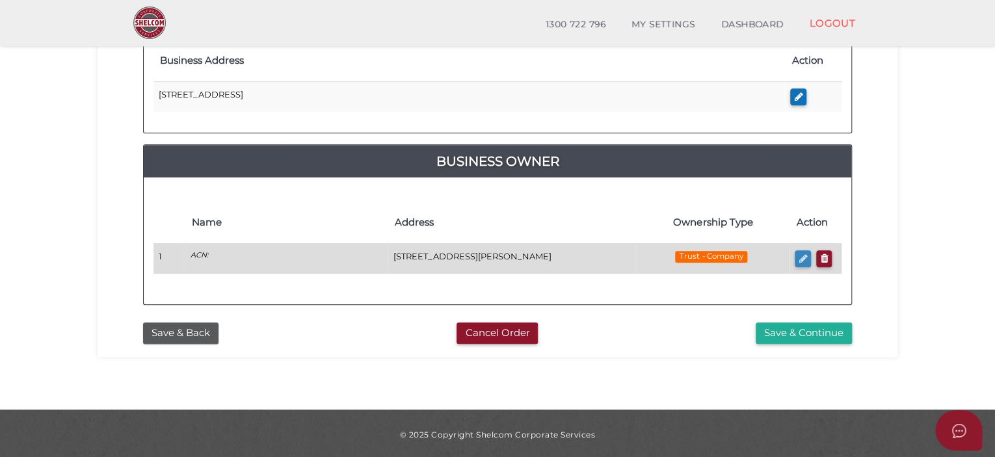
click at [798, 254] on icon "button" at bounding box center [802, 259] width 8 height 10
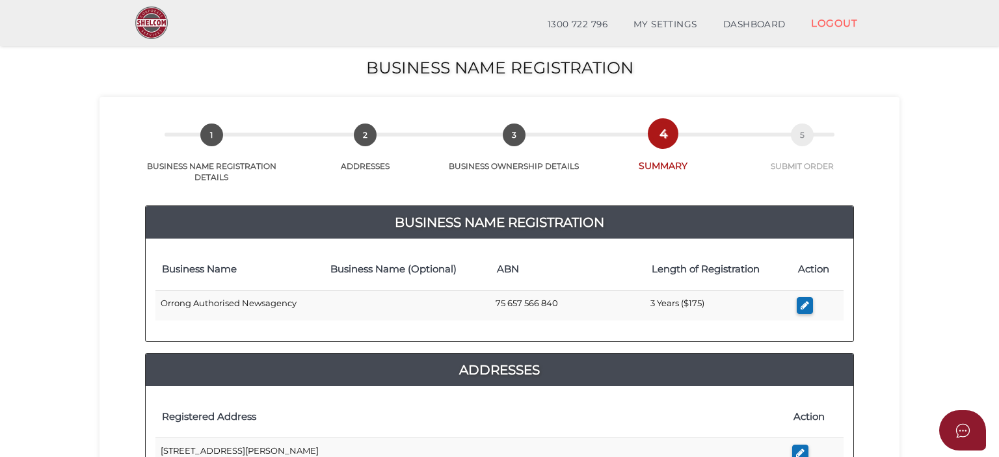
type input "Under The Tree Family Trust"
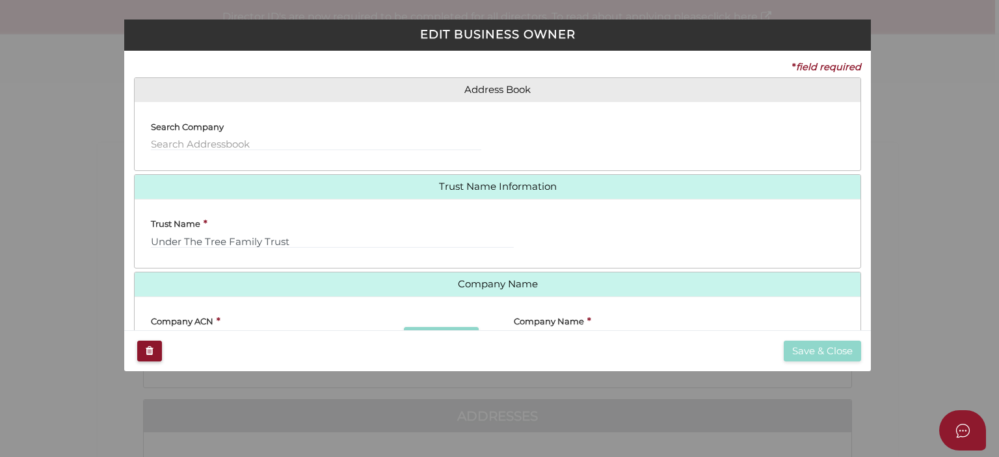
click at [910, 200] on div "EDIT BUSINESS OWNER * field required Ownership Type === Please Select (Ownershi…" at bounding box center [499, 228] width 999 height 457
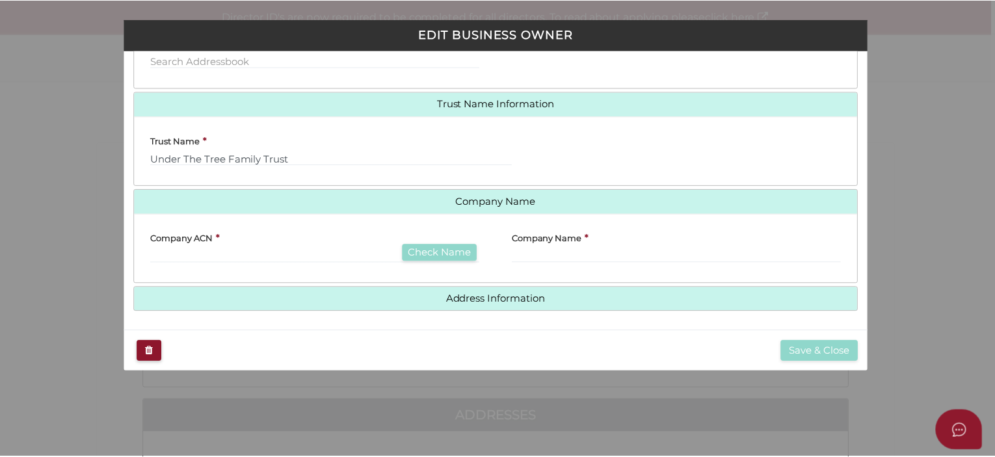
scroll to position [83, 0]
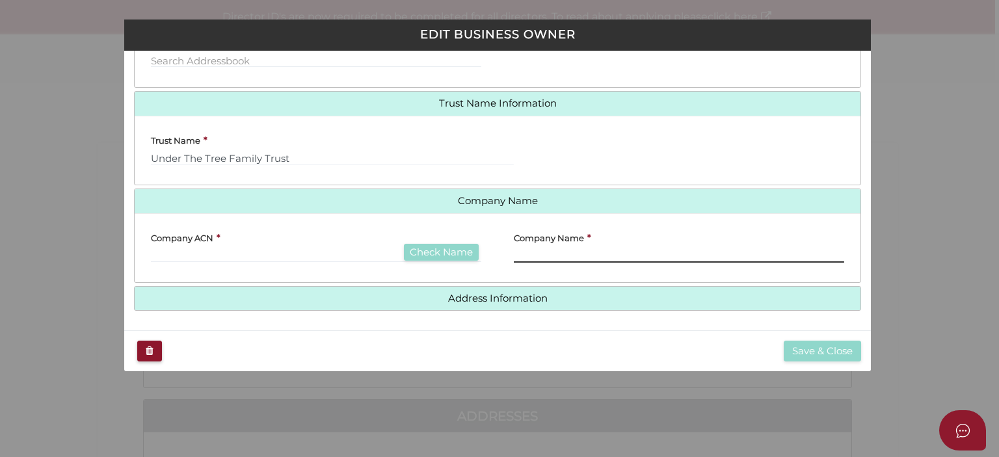
click at [534, 251] on input "text" at bounding box center [679, 255] width 330 height 14
paste input "Runtone Pty Ltd"
type input "Runtone Pty Ltd"
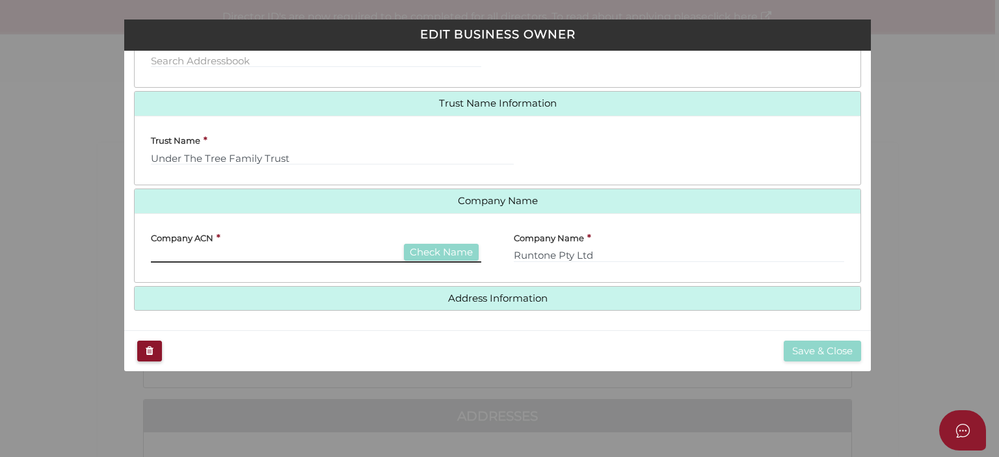
paste input "646465947"
type input "646465947"
click at [809, 348] on button "Save & Close" at bounding box center [821, 351] width 77 height 21
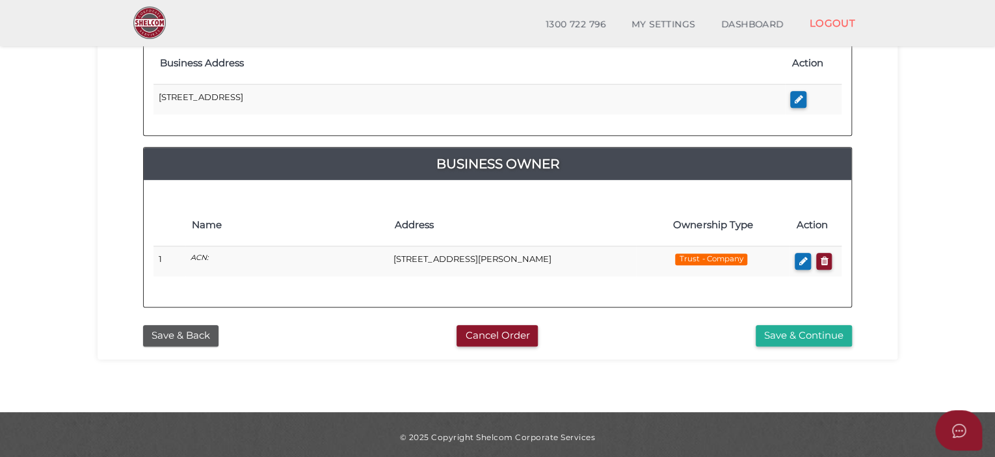
scroll to position [439, 0]
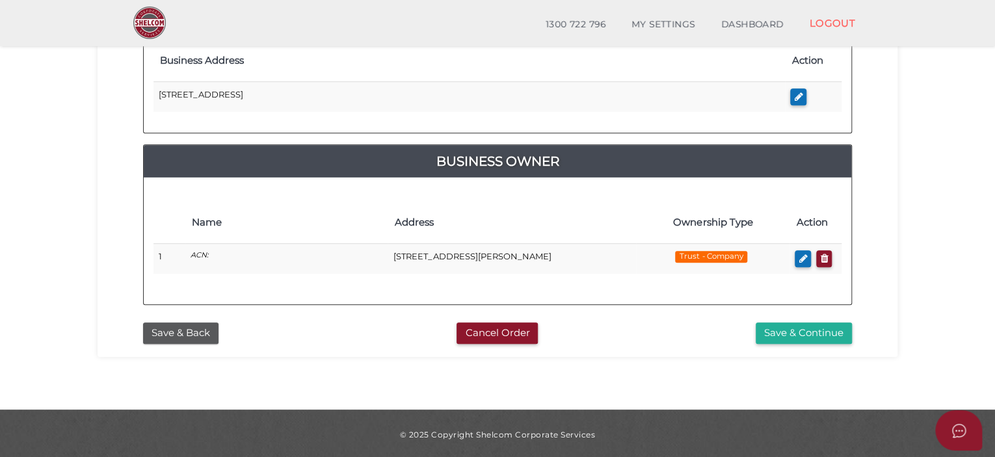
click at [805, 327] on button "Save & Continue" at bounding box center [803, 332] width 96 height 21
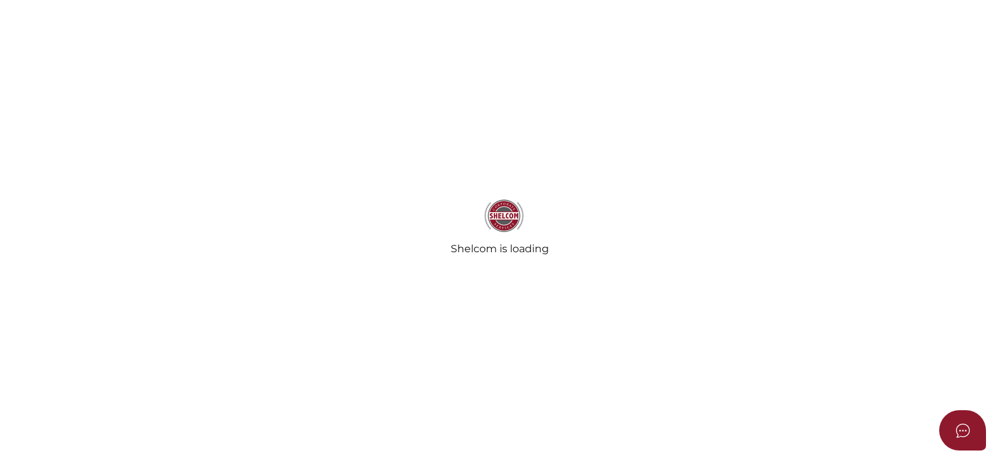
radio input "true"
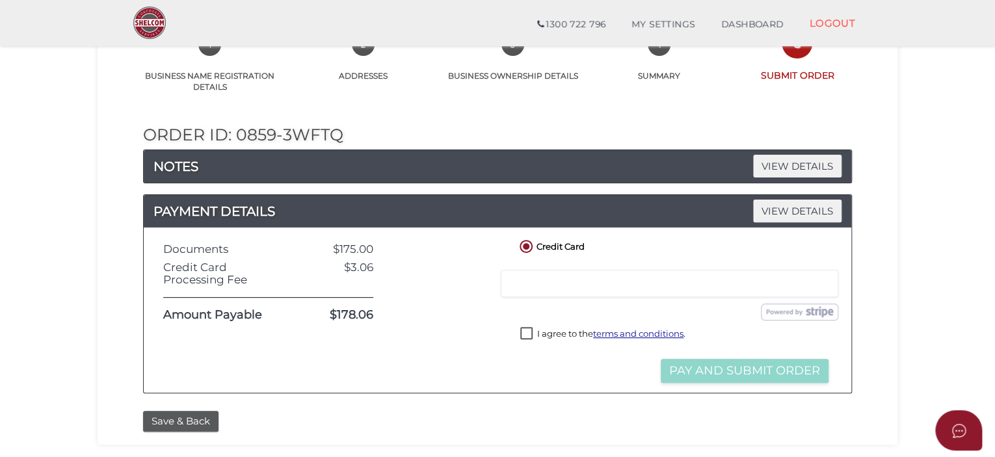
scroll to position [108, 0]
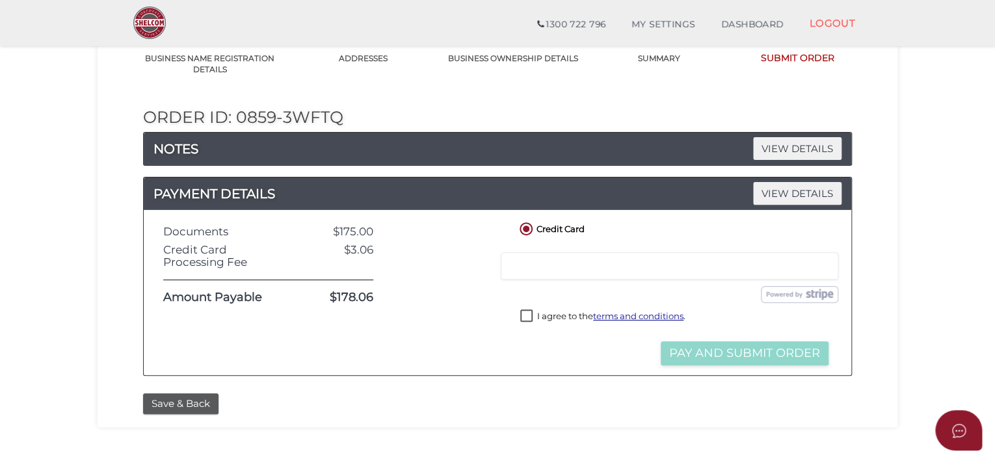
click at [611, 259] on div at bounding box center [669, 265] width 337 height 27
drag, startPoint x: 523, startPoint y: 313, endPoint x: 536, endPoint y: 314, distance: 13.7
click at [523, 313] on label "I agree to the terms and conditions ." at bounding box center [602, 317] width 165 height 16
checkbox input "true"
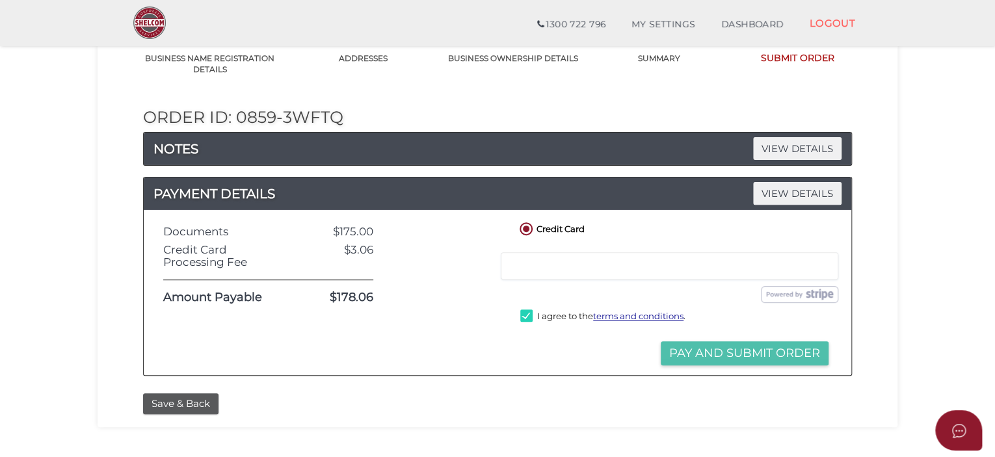
click at [718, 352] on button "Pay and Submit Order" at bounding box center [745, 353] width 168 height 24
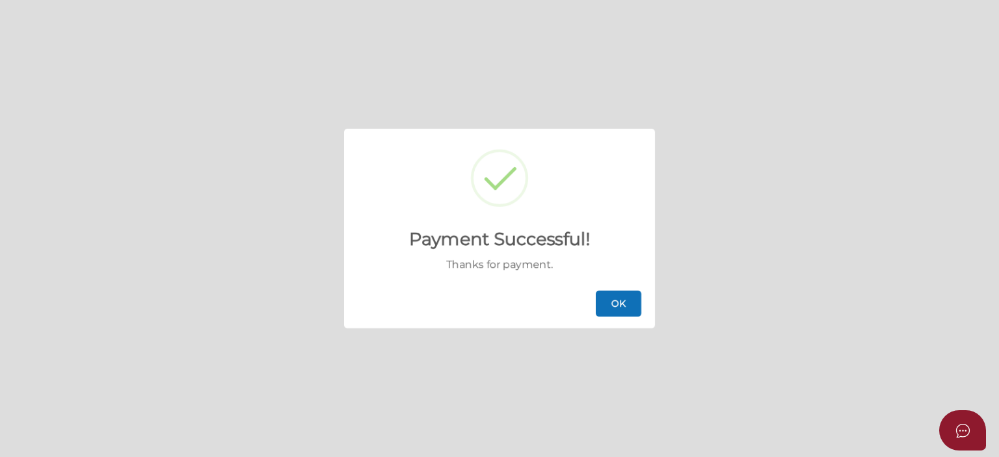
click at [612, 298] on button "OK" at bounding box center [619, 304] width 46 height 26
